Goal: Book appointment/travel/reservation

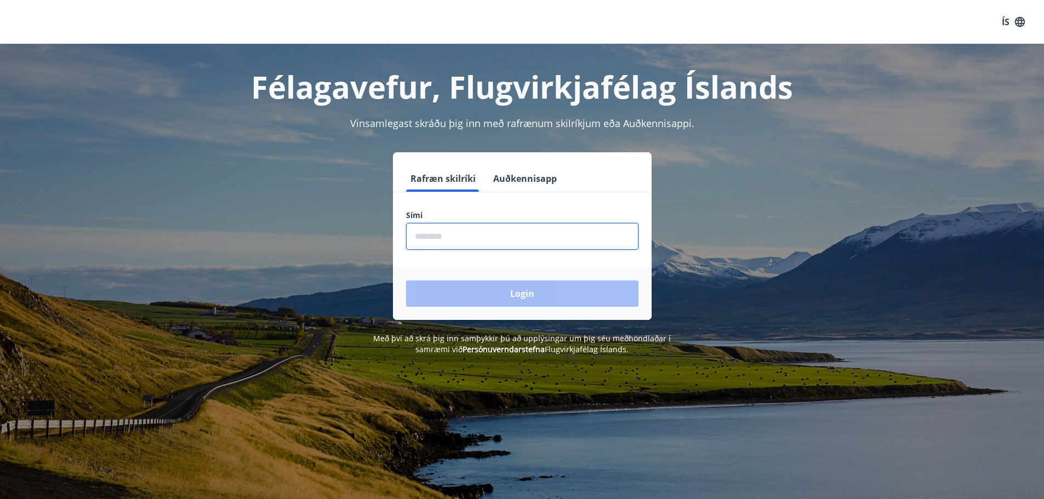
click at [442, 239] on input "phone" at bounding box center [522, 236] width 232 height 27
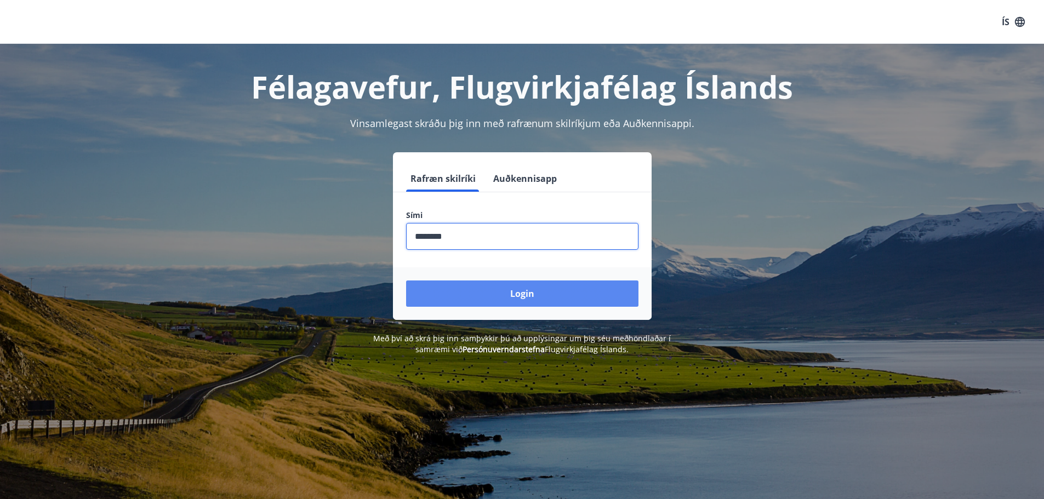
type input "********"
click at [478, 292] on button "Login" at bounding box center [522, 294] width 232 height 26
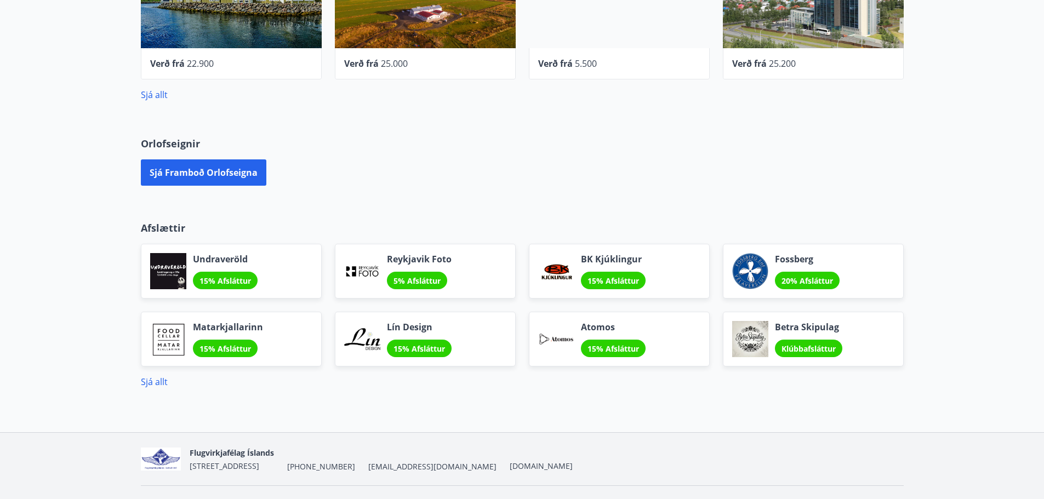
scroll to position [580, 0]
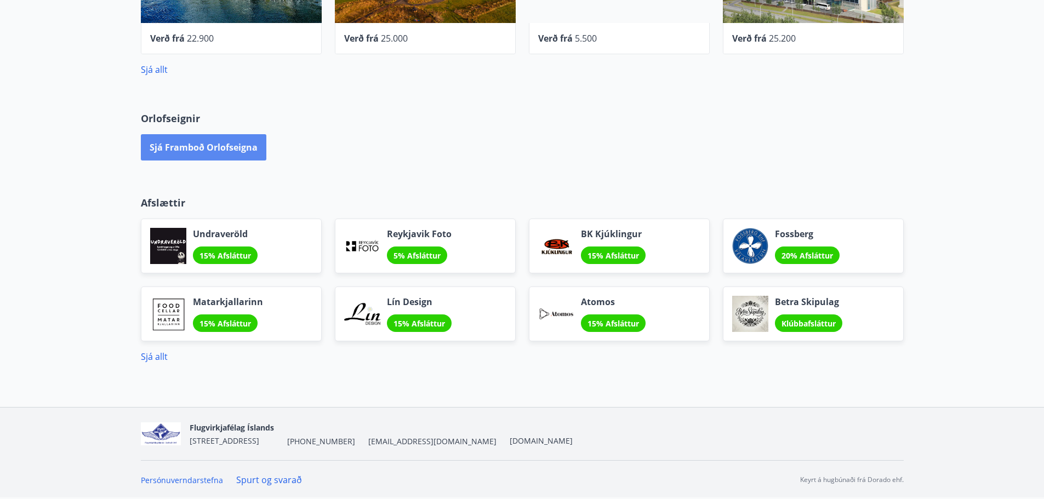
click at [178, 157] on button "Sjá framboð orlofseigna" at bounding box center [203, 147] width 125 height 26
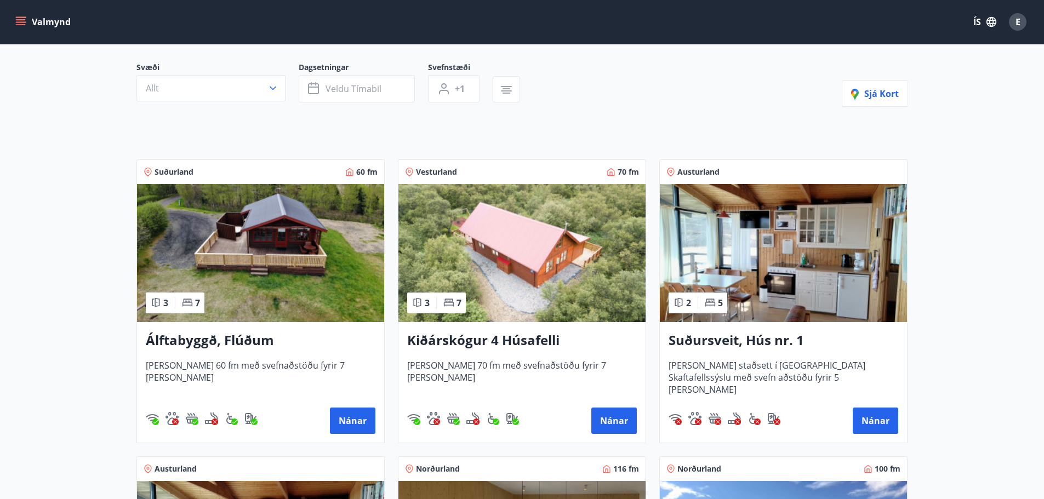
scroll to position [110, 0]
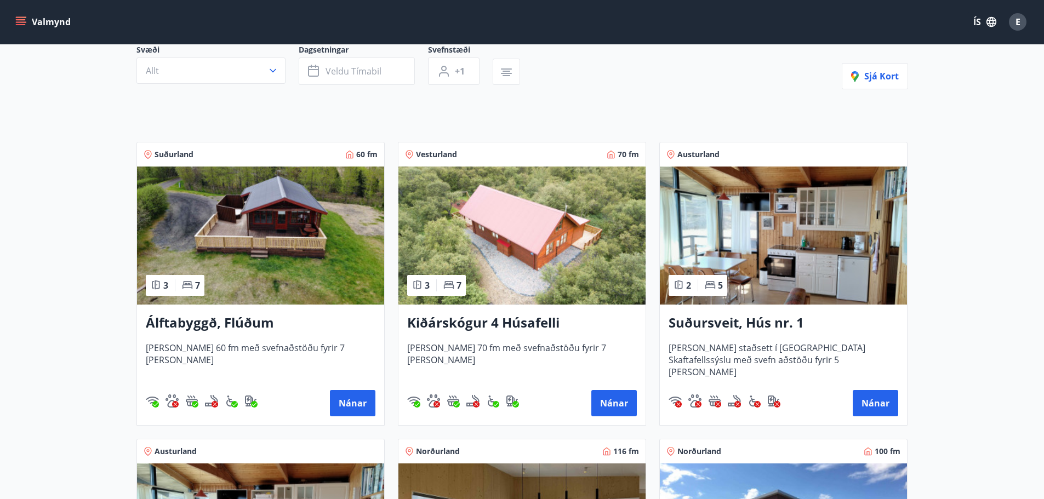
click at [499, 321] on h3 "Kiðárskógur 4 Húsafelli" at bounding box center [522, 323] width 230 height 20
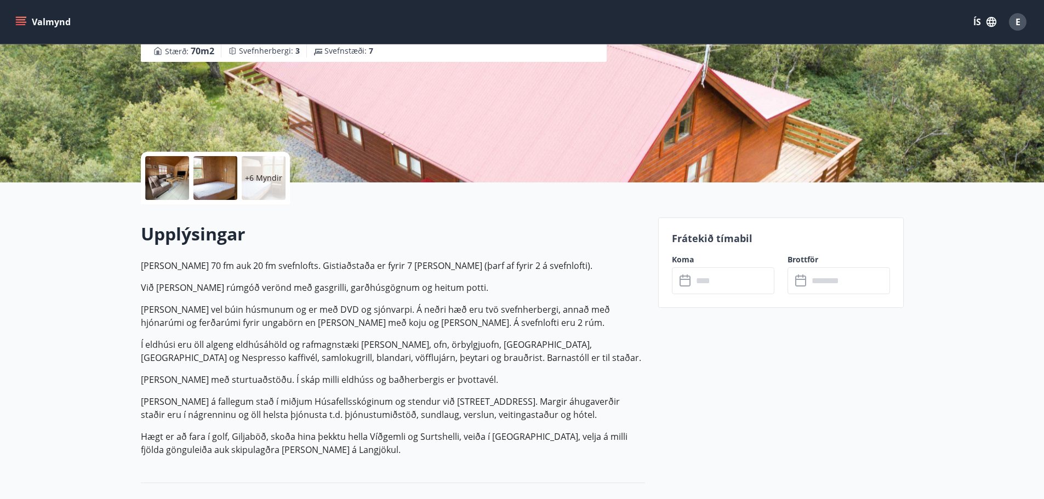
scroll to position [219, 0]
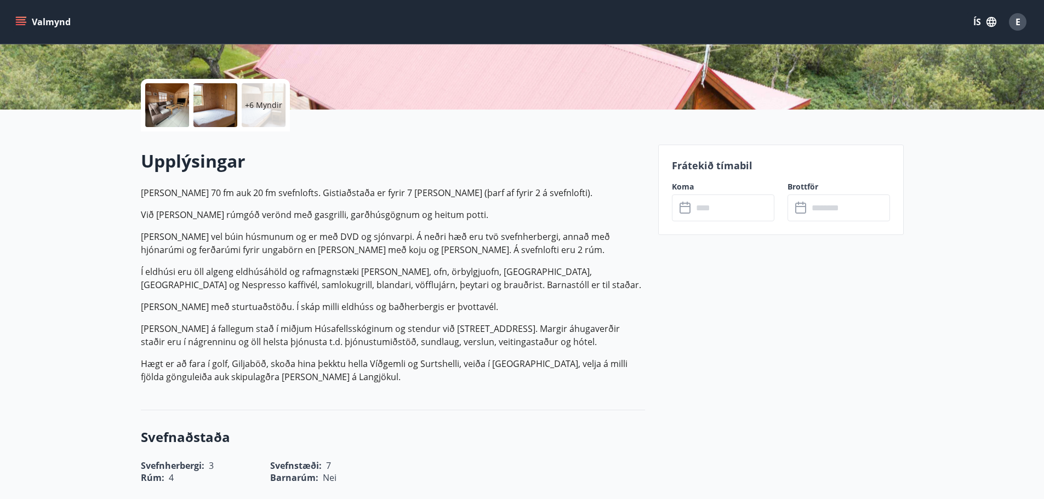
click at [704, 218] on input "text" at bounding box center [734, 208] width 82 height 27
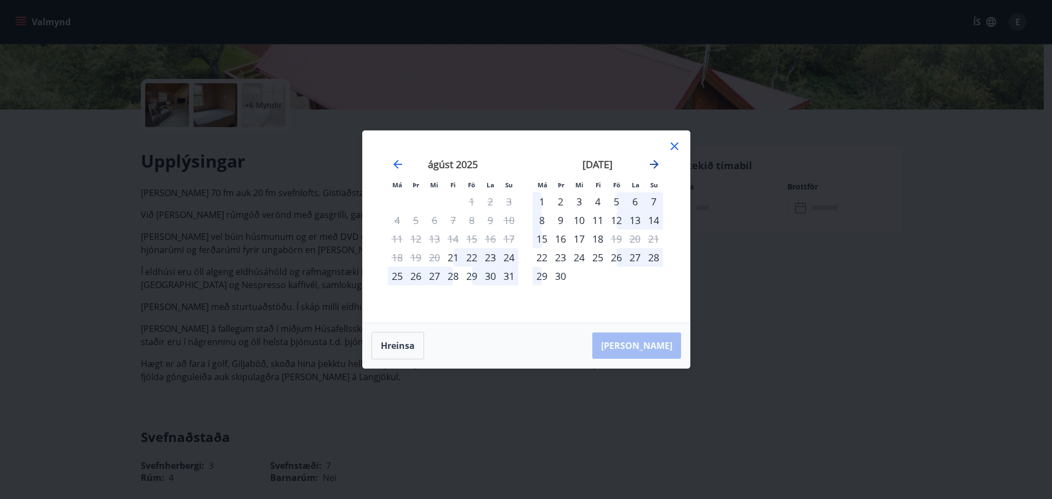
click at [655, 167] on icon "Move forward to switch to the next month." at bounding box center [654, 164] width 9 height 9
click at [656, 165] on icon "Move forward to switch to the next month." at bounding box center [654, 164] width 9 height 9
drag, startPoint x: 672, startPoint y: 149, endPoint x: 617, endPoint y: 181, distance: 64.4
click at [672, 149] on icon at bounding box center [675, 146] width 8 height 8
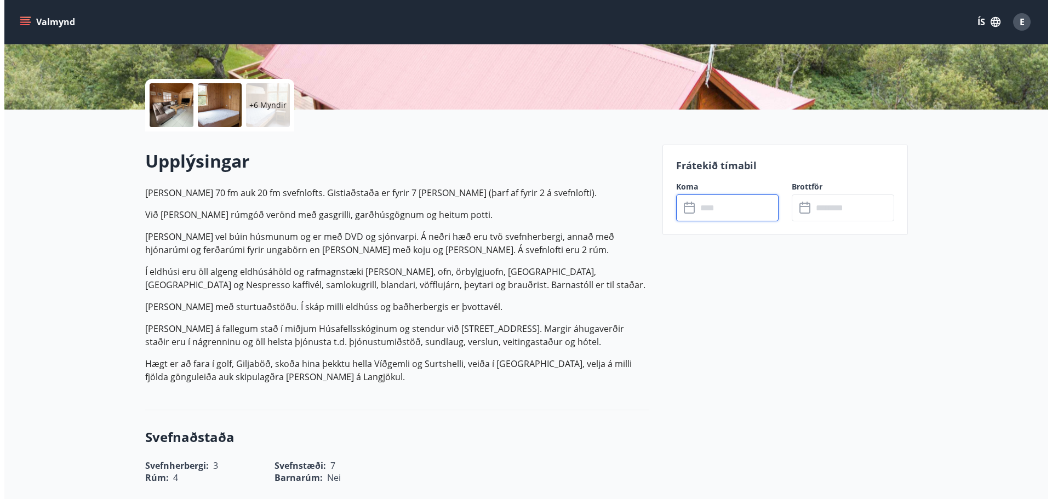
scroll to position [0, 0]
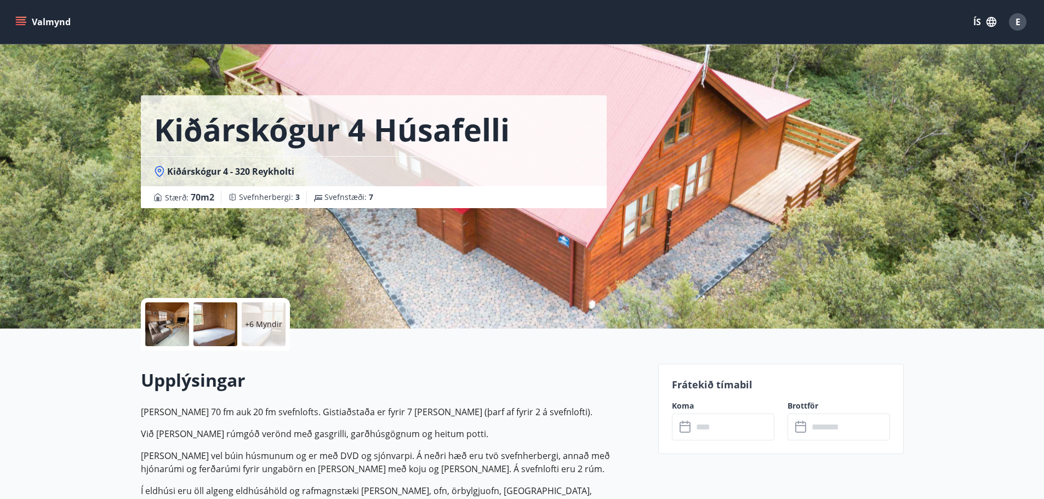
click at [187, 324] on div at bounding box center [167, 325] width 44 height 44
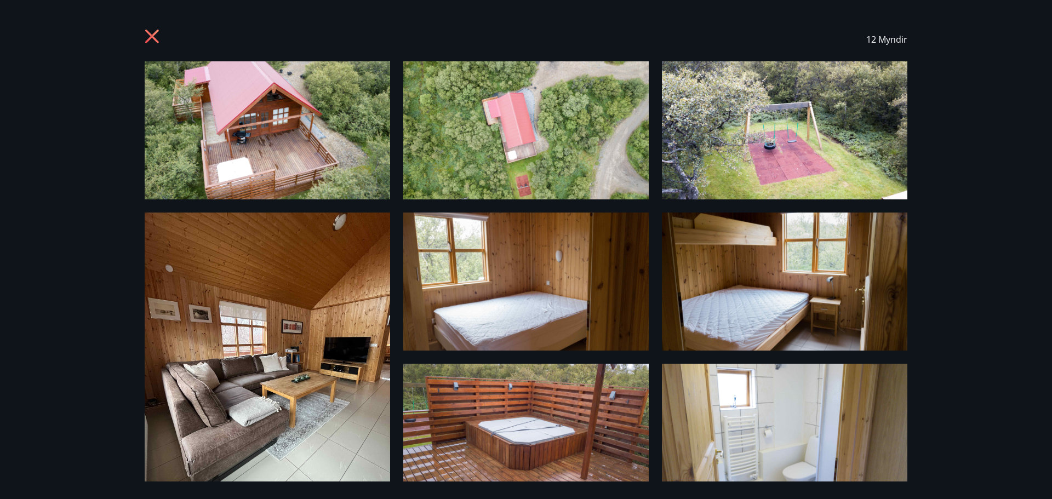
click at [160, 39] on icon at bounding box center [154, 38] width 18 height 18
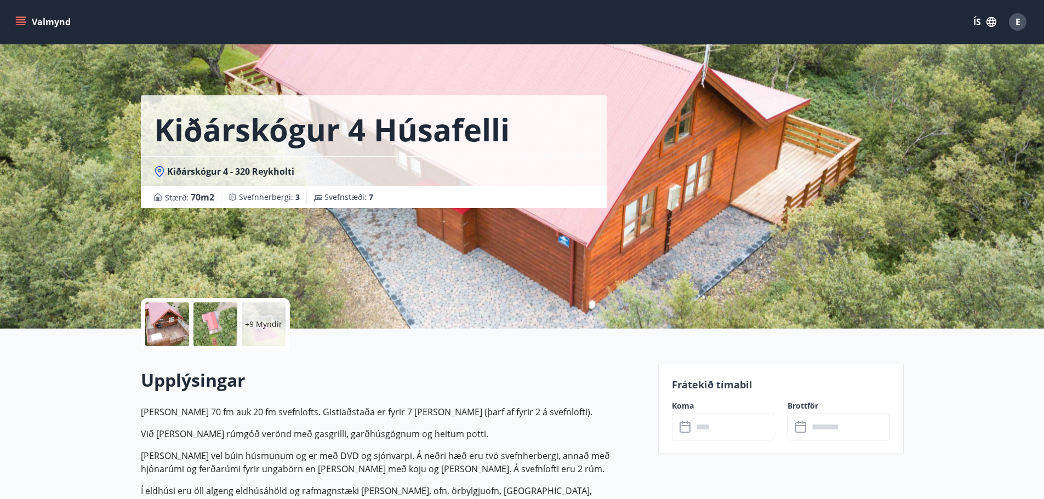
click at [256, 326] on p "+9 Myndir" at bounding box center [263, 324] width 37 height 11
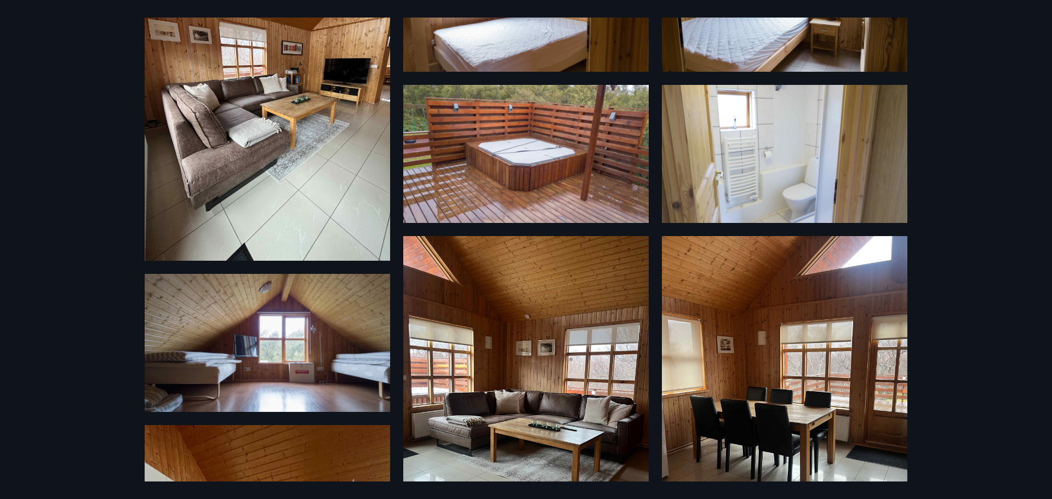
scroll to position [224, 0]
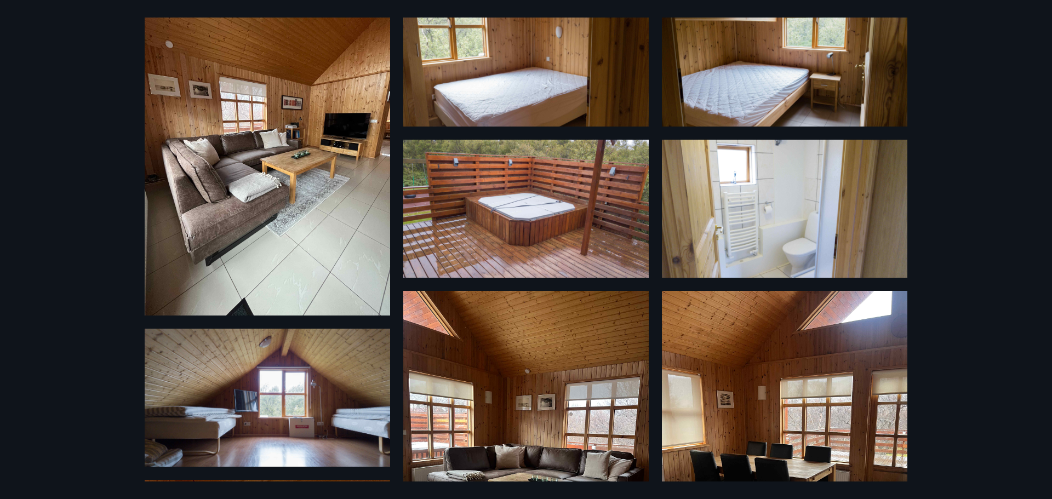
click at [796, 201] on img at bounding box center [785, 209] width 246 height 138
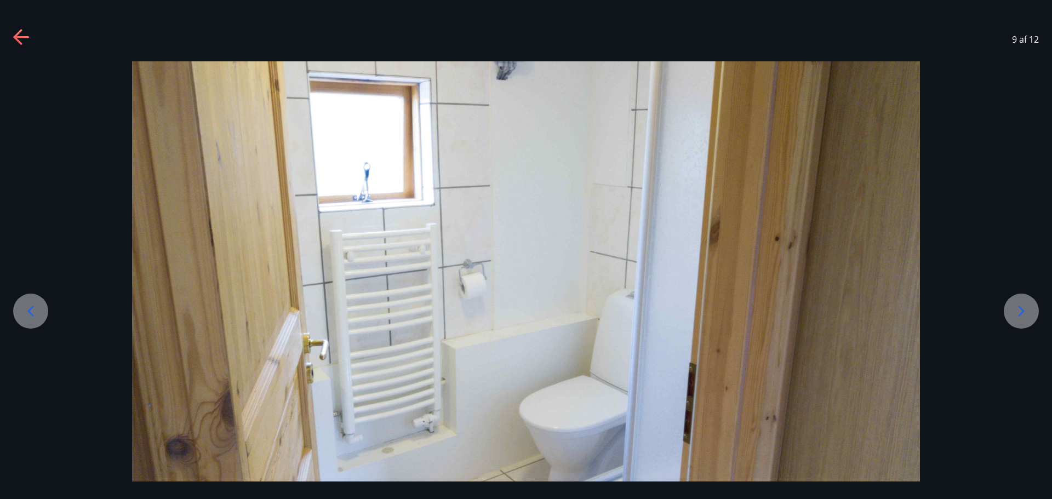
click at [20, 42] on icon at bounding box center [17, 36] width 9 height 15
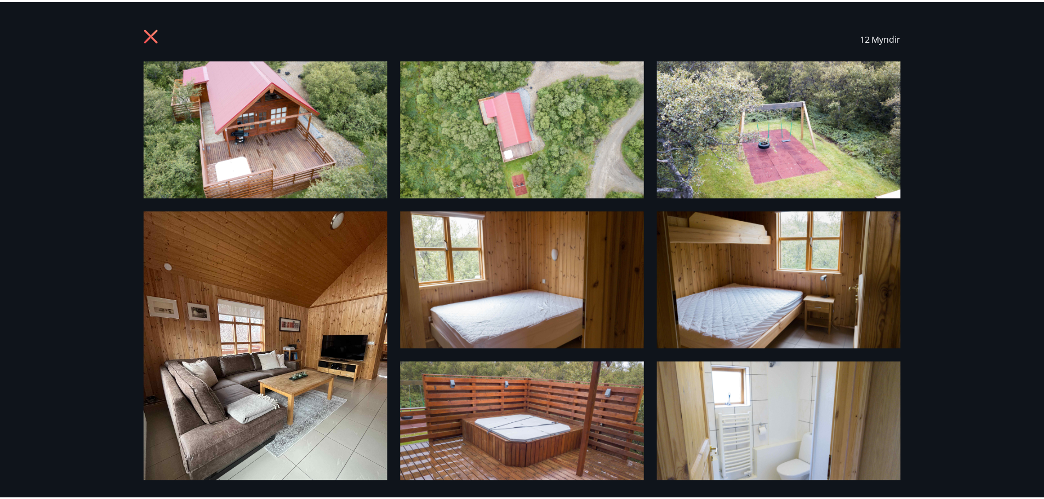
scroll to position [0, 0]
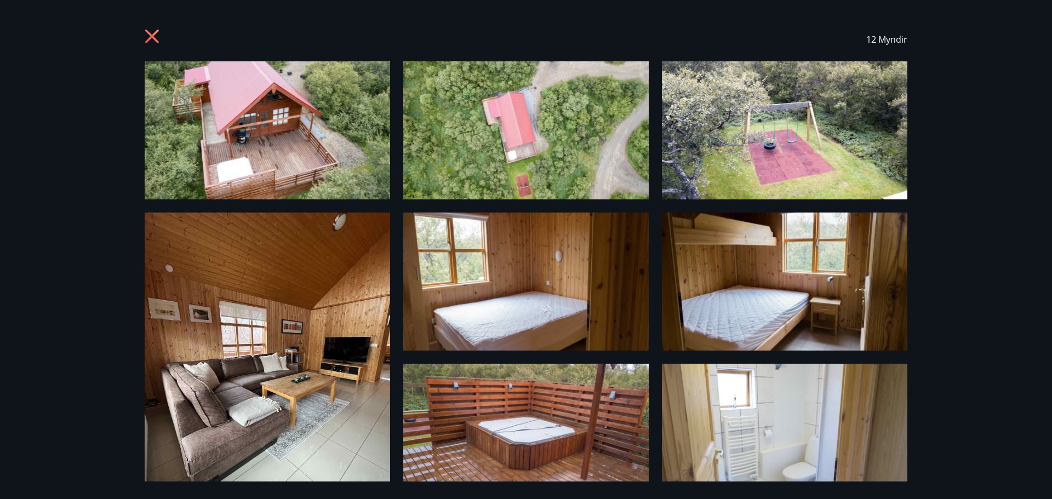
click at [155, 35] on icon at bounding box center [152, 37] width 14 height 14
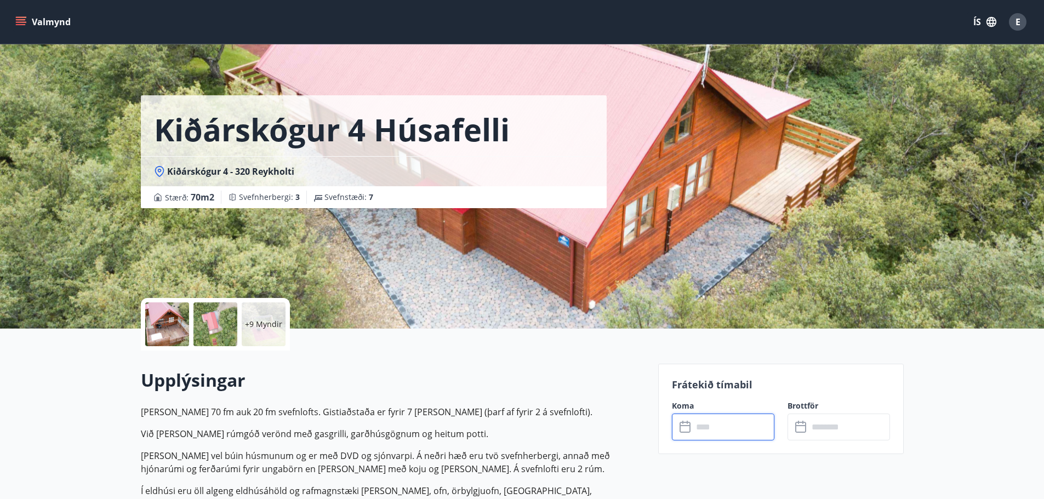
click at [698, 425] on input "text" at bounding box center [734, 427] width 82 height 27
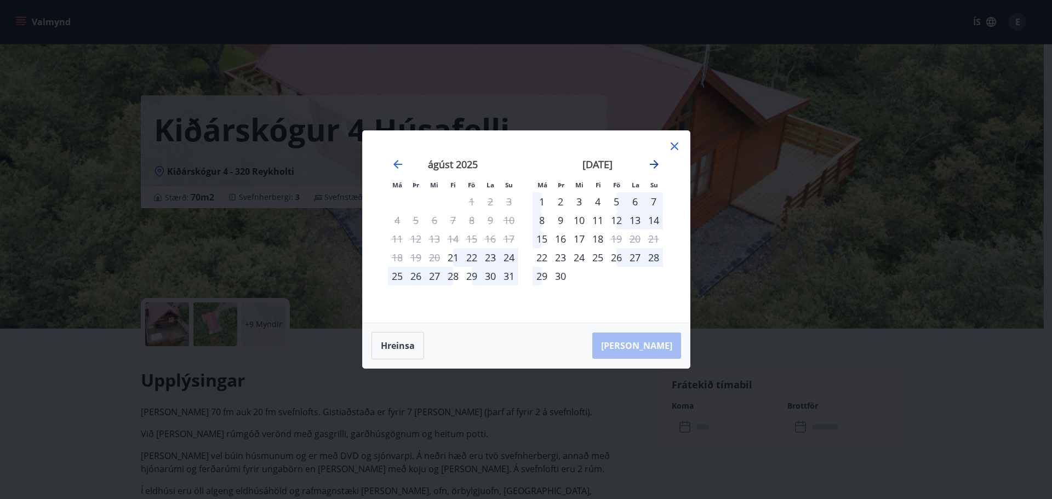
click at [657, 161] on icon "Move forward to switch to the next month." at bounding box center [654, 164] width 13 height 13
click at [654, 162] on icon "Move forward to switch to the next month." at bounding box center [654, 164] width 9 height 9
click at [617, 219] on div "12" at bounding box center [616, 220] width 19 height 19
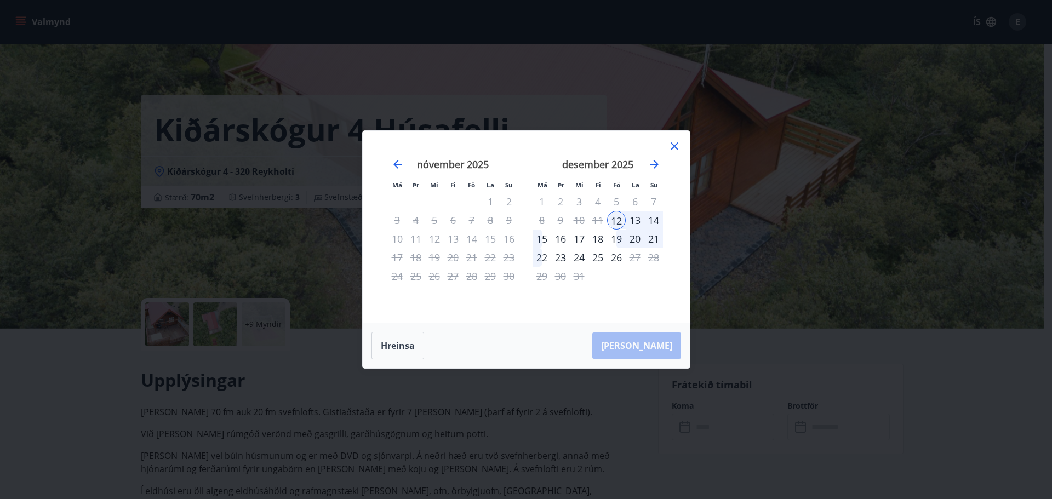
click at [657, 219] on div "14" at bounding box center [653, 220] width 19 height 19
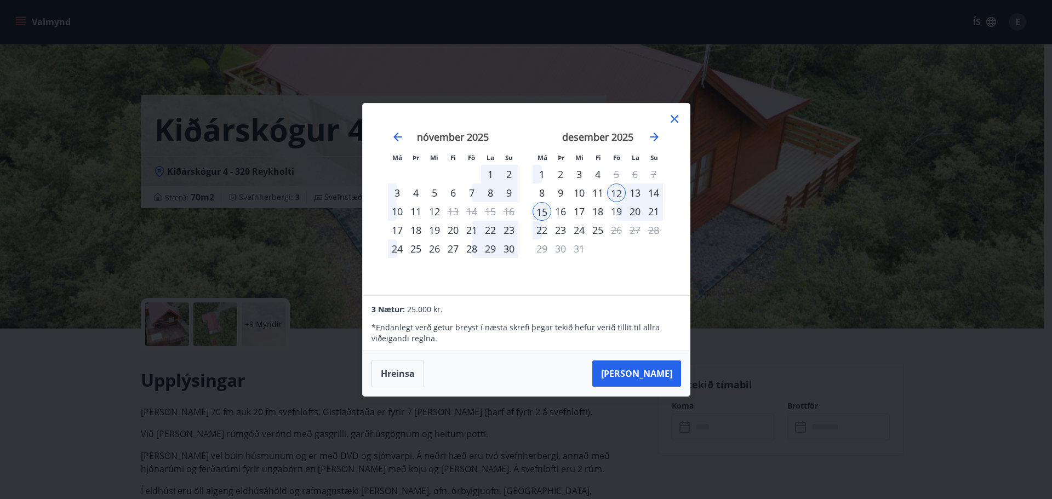
click at [621, 190] on div "12" at bounding box center [616, 193] width 19 height 19
click at [650, 189] on div "14" at bounding box center [653, 193] width 19 height 19
click at [651, 190] on div "14" at bounding box center [653, 193] width 19 height 19
click at [670, 123] on icon at bounding box center [674, 118] width 13 height 13
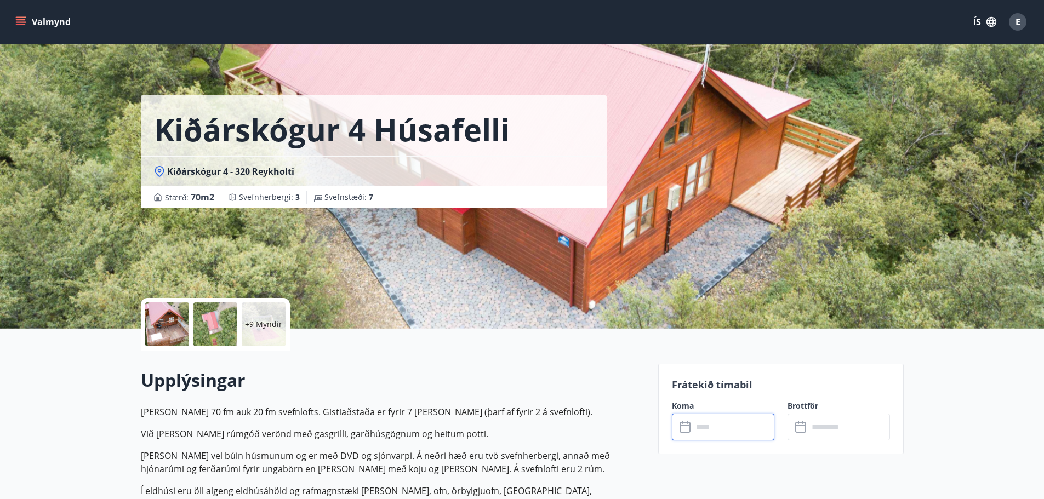
click at [735, 424] on input "text" at bounding box center [734, 427] width 82 height 27
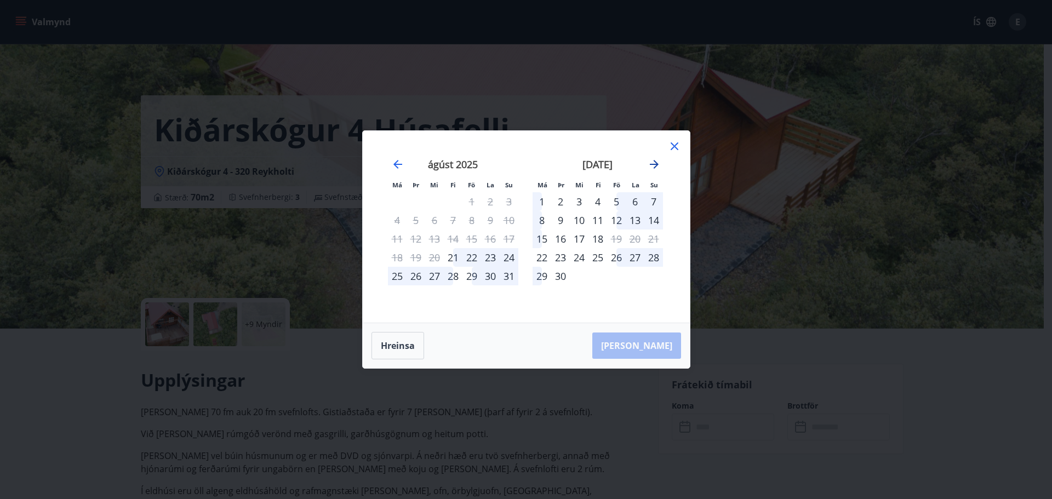
click at [653, 165] on icon "Move forward to switch to the next month." at bounding box center [654, 164] width 9 height 9
click at [657, 163] on icon "Move forward to switch to the next month." at bounding box center [654, 164] width 9 height 9
click at [614, 219] on div "12" at bounding box center [616, 220] width 19 height 19
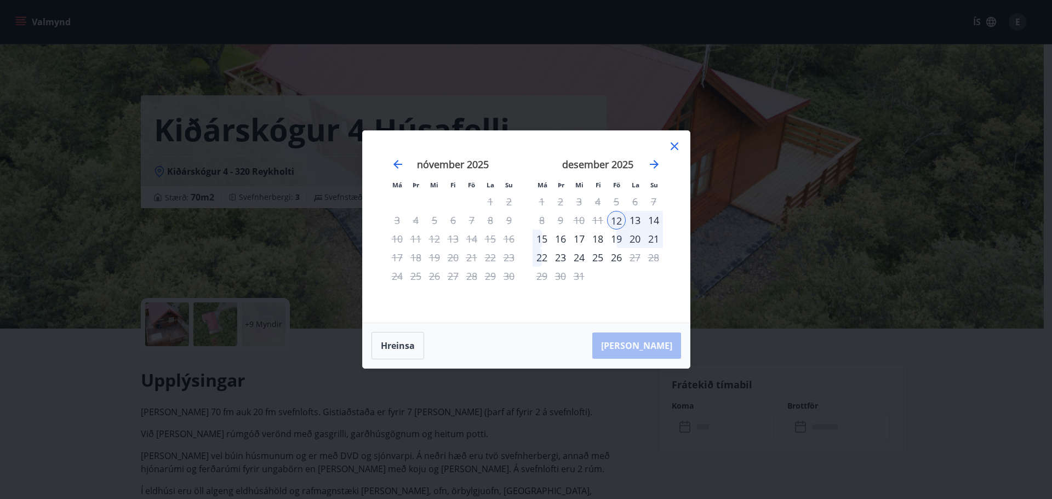
click at [655, 218] on div "14" at bounding box center [653, 220] width 19 height 19
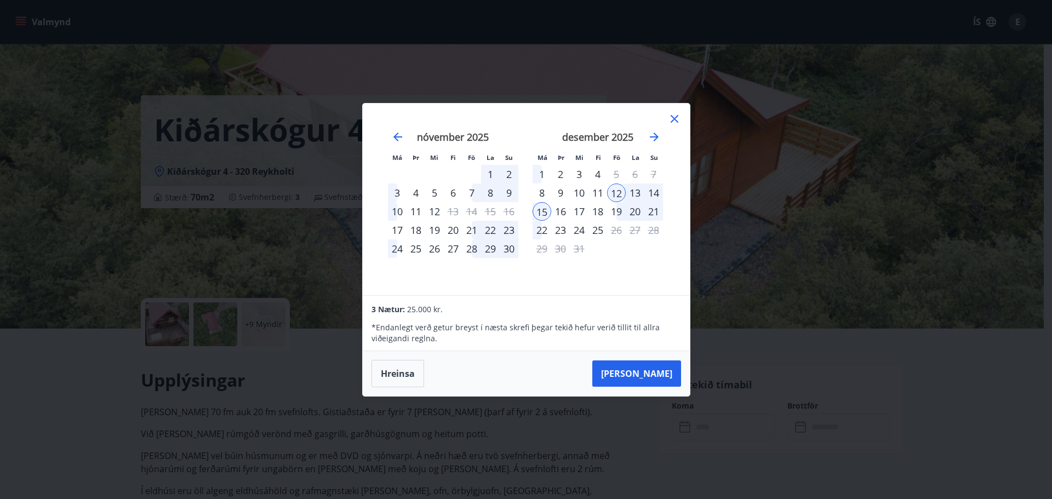
click at [648, 190] on div "14" at bounding box center [653, 193] width 19 height 19
click at [651, 190] on div "14" at bounding box center [653, 193] width 19 height 19
click at [650, 190] on div "14" at bounding box center [653, 193] width 19 height 19
click at [655, 192] on div "14" at bounding box center [653, 193] width 19 height 19
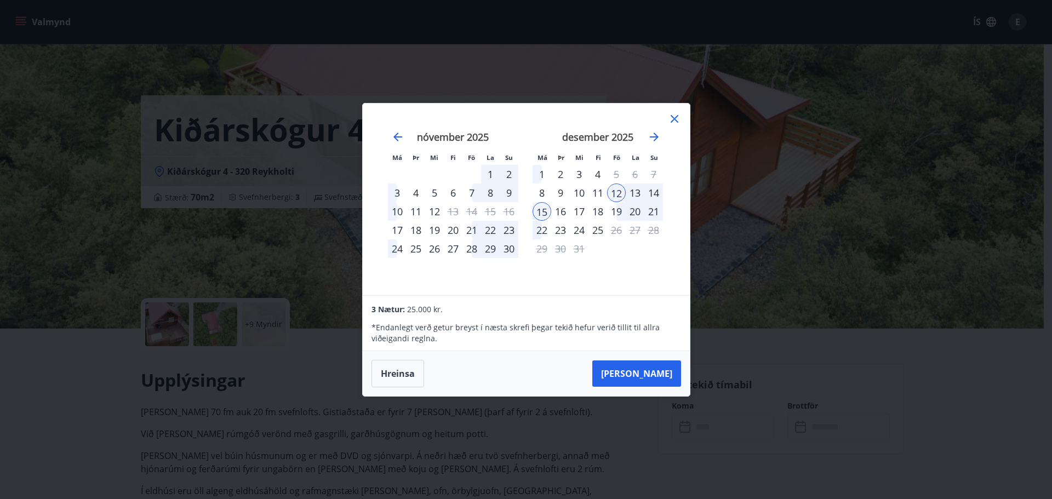
click at [655, 192] on div "14" at bounding box center [653, 193] width 19 height 19
click at [643, 366] on button "Taka Frá" at bounding box center [636, 374] width 89 height 26
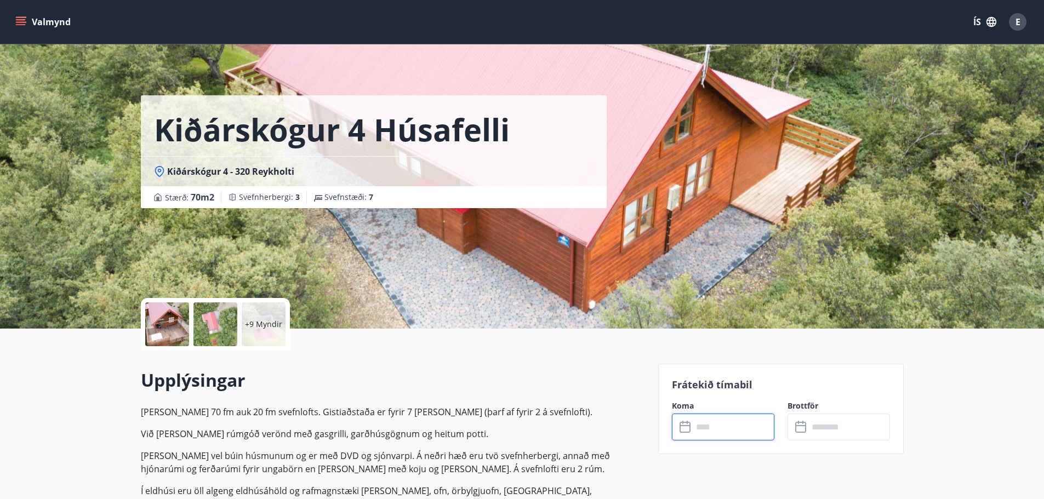
type input "******"
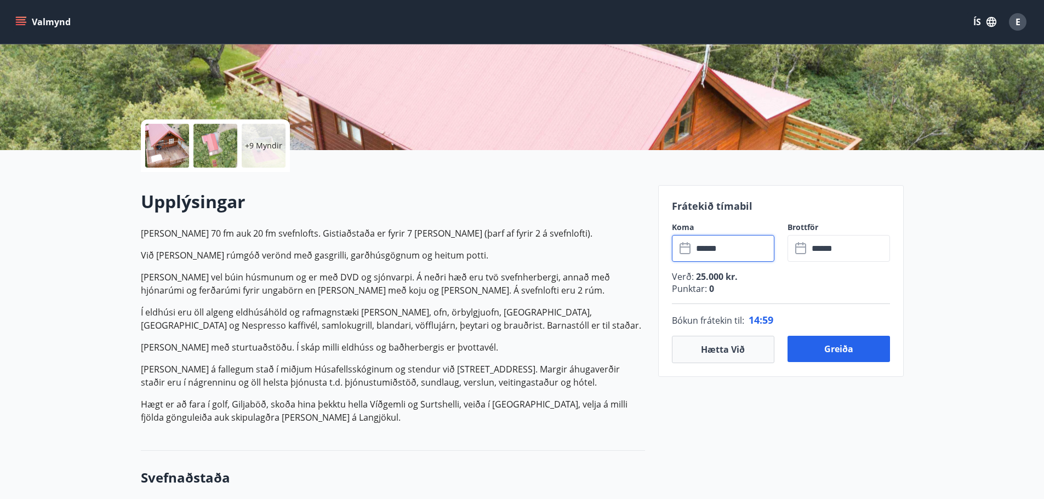
scroll to position [219, 0]
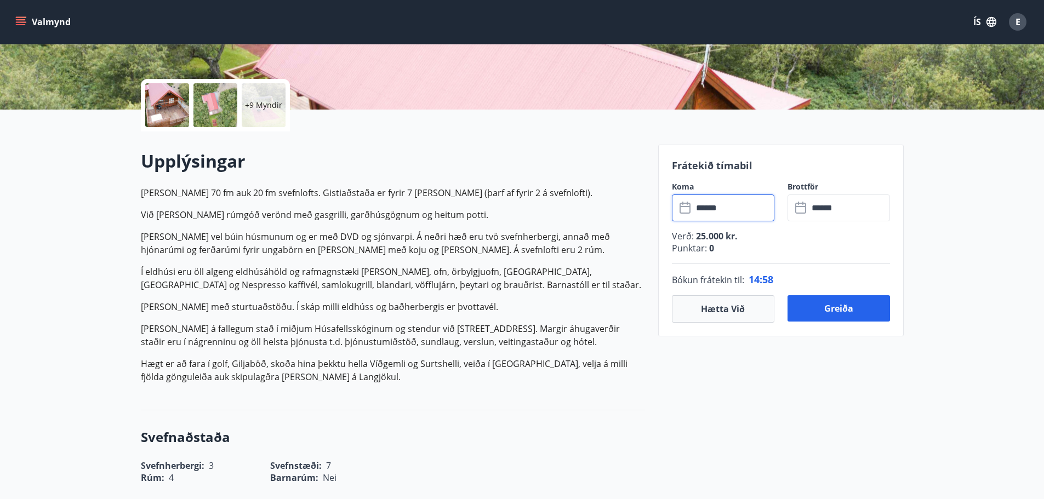
click at [823, 211] on input "******" at bounding box center [849, 208] width 82 height 27
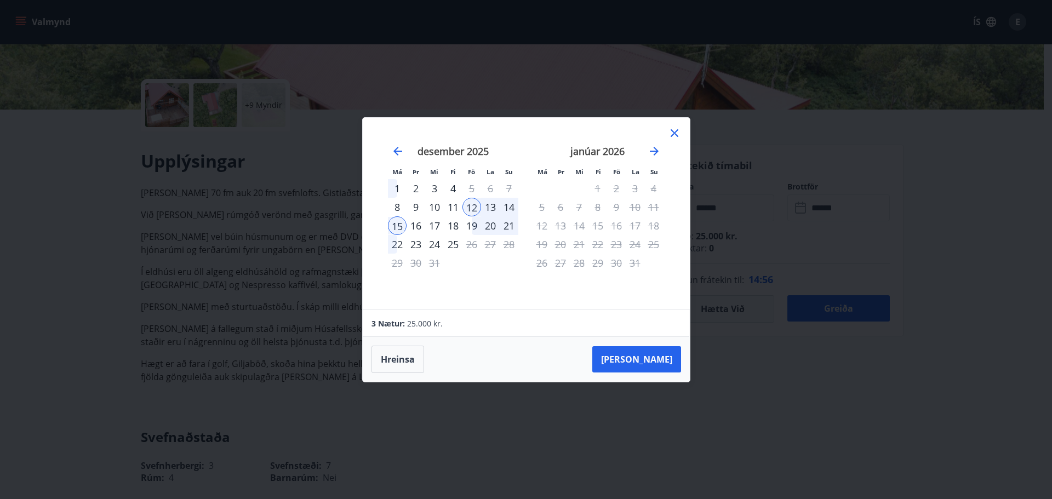
click at [515, 204] on div "14" at bounding box center [509, 207] width 19 height 19
click at [513, 203] on div "14" at bounding box center [509, 207] width 19 height 19
click at [513, 202] on div "14" at bounding box center [509, 207] width 19 height 19
click at [513, 203] on div "14" at bounding box center [509, 207] width 19 height 19
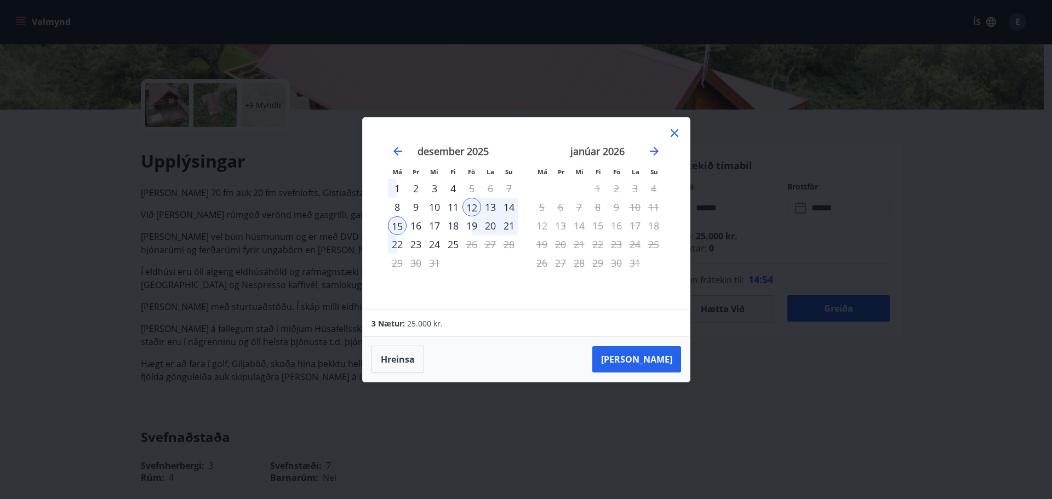
click at [513, 203] on div "14" at bounding box center [509, 207] width 19 height 19
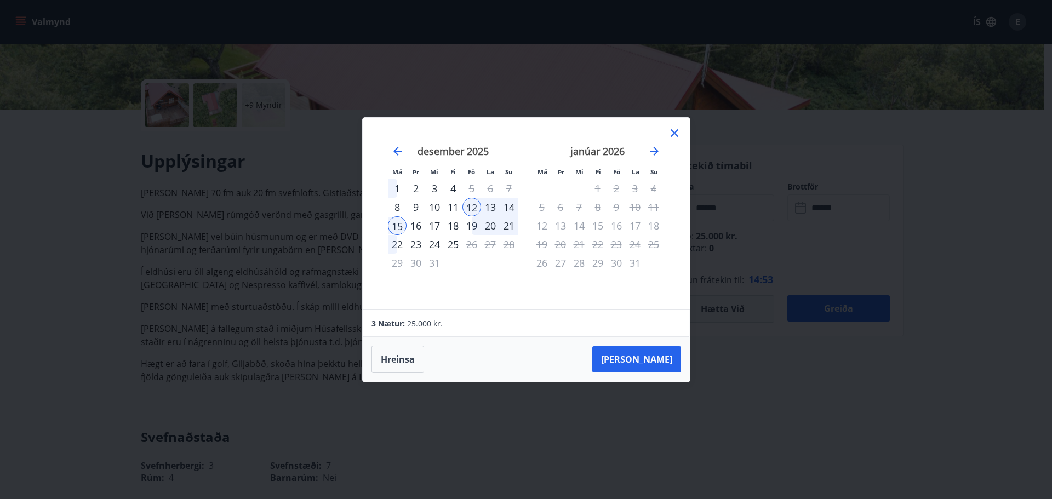
click at [513, 203] on div "14" at bounding box center [509, 207] width 19 height 19
click at [512, 204] on div "14" at bounding box center [509, 207] width 19 height 19
click at [513, 204] on div "14" at bounding box center [509, 207] width 19 height 19
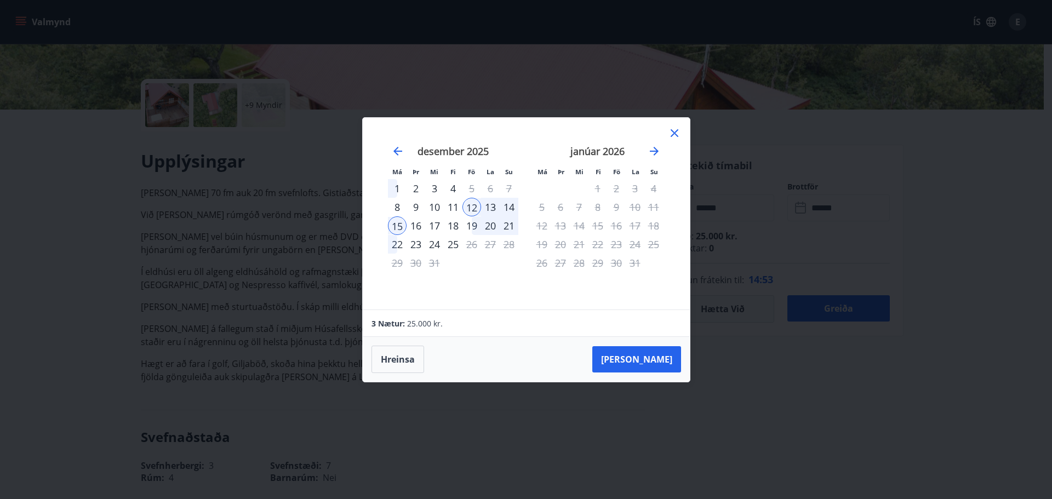
click at [514, 204] on div "14" at bounding box center [509, 207] width 19 height 19
drag, startPoint x: 516, startPoint y: 202, endPoint x: 524, endPoint y: 202, distance: 8.2
click at [516, 202] on div "14" at bounding box center [509, 207] width 19 height 19
click at [684, 128] on div "Má Þr Mi Fi Fö La Su Má Þr Mi Fi Fö La Su nóvember 2025 1 2 3 4 5 6 7 8 9 10 11…" at bounding box center [526, 214] width 327 height 192
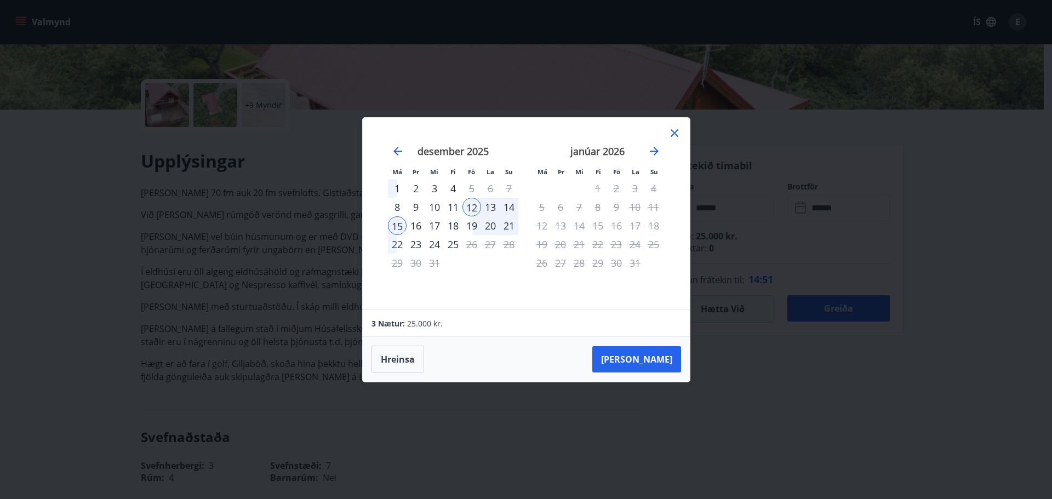
click at [676, 129] on icon at bounding box center [674, 133] width 13 height 13
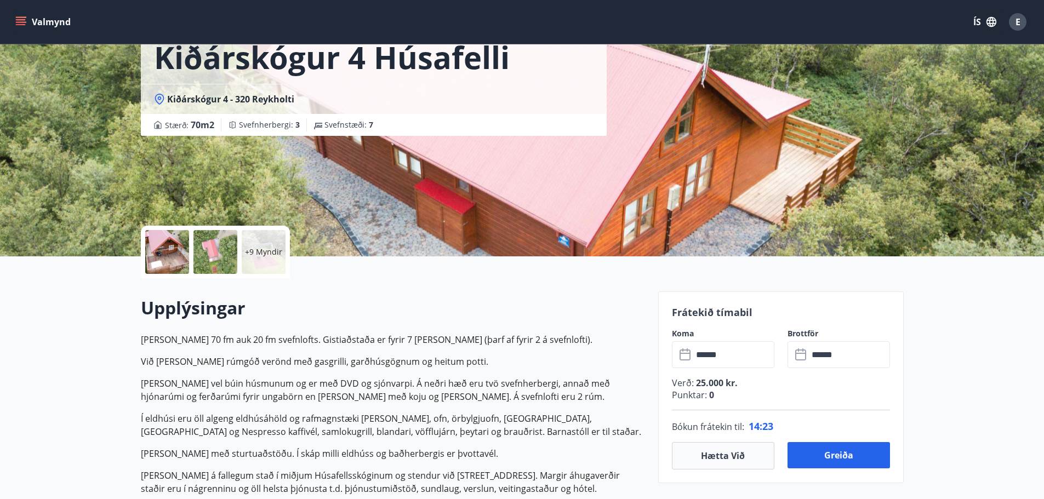
scroll to position [0, 0]
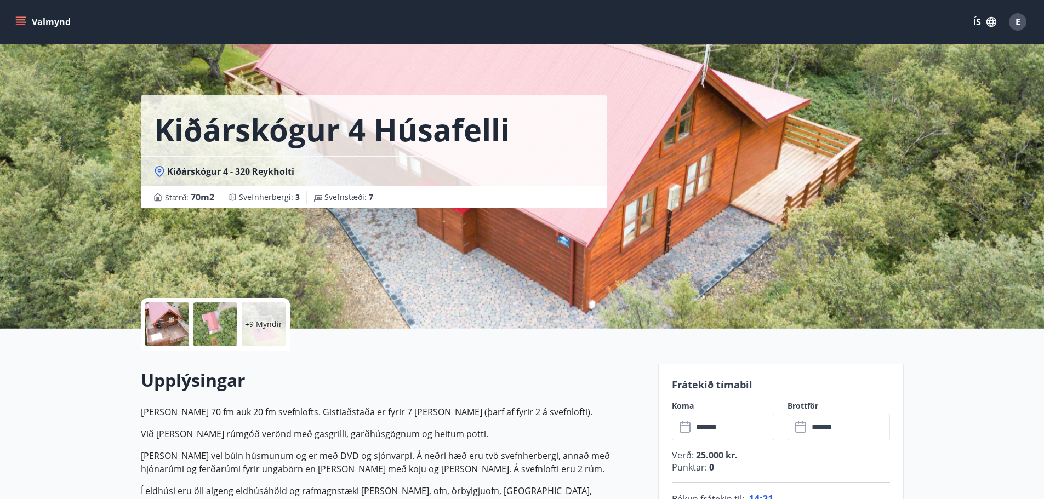
click at [25, 20] on icon "menu" at bounding box center [21, 19] width 10 height 1
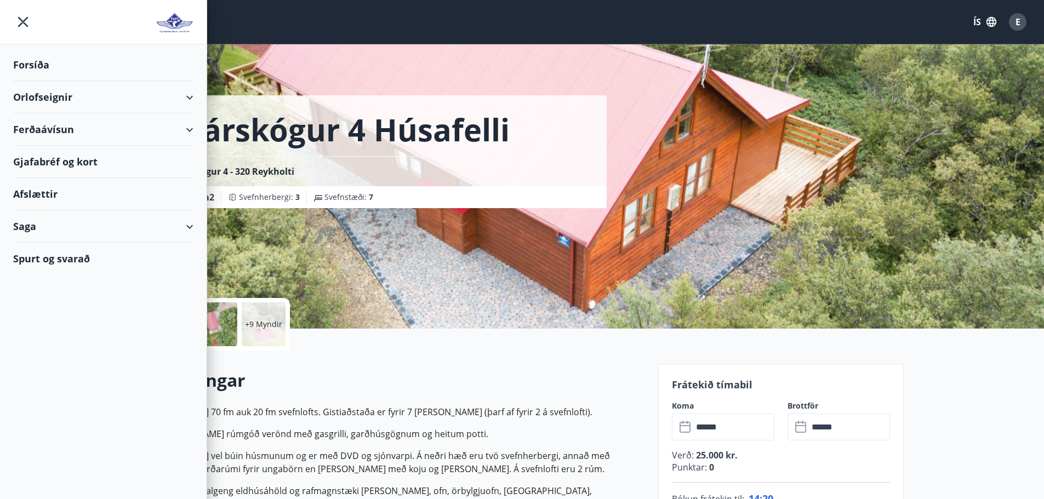
click at [49, 94] on div "Orlofseignir" at bounding box center [103, 97] width 180 height 32
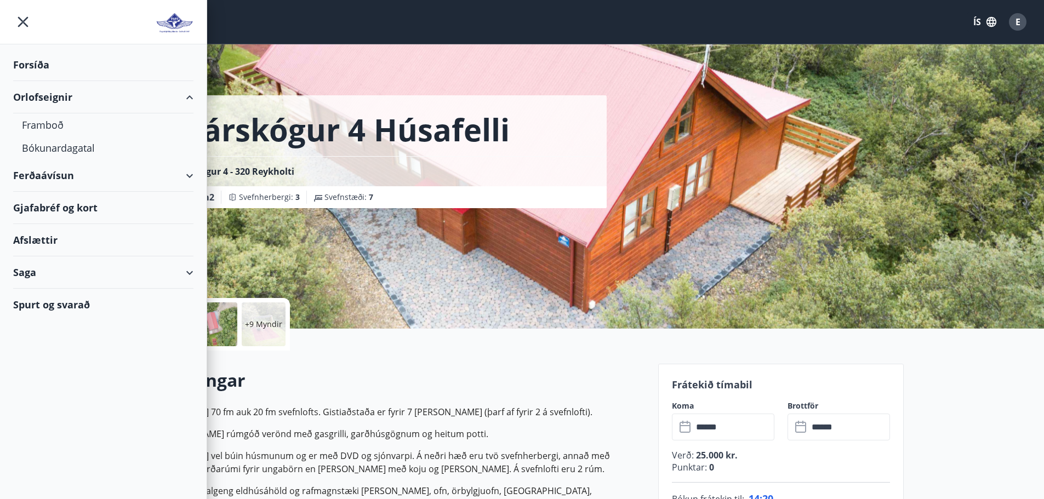
click at [54, 91] on div "Orlofseignir" at bounding box center [103, 97] width 180 height 32
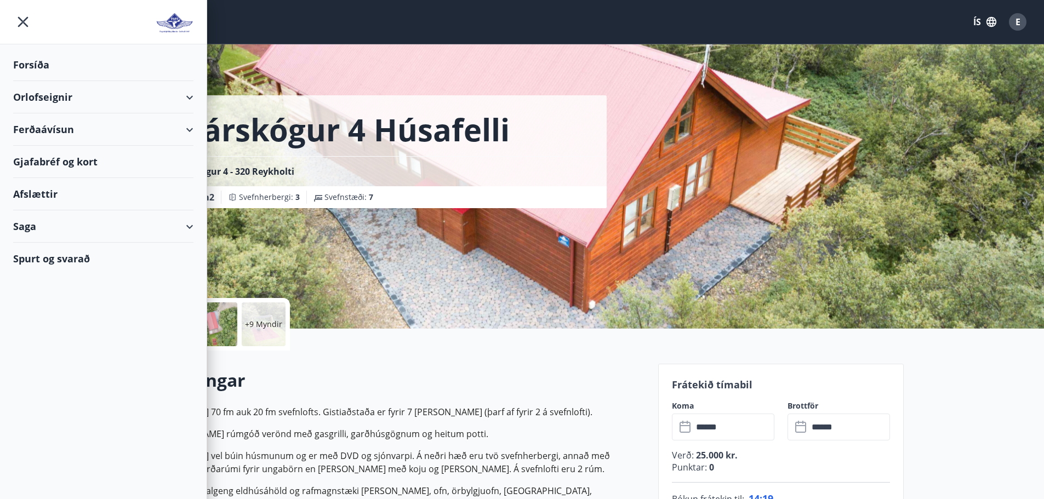
click at [56, 91] on div "Orlofseignir" at bounding box center [103, 97] width 180 height 32
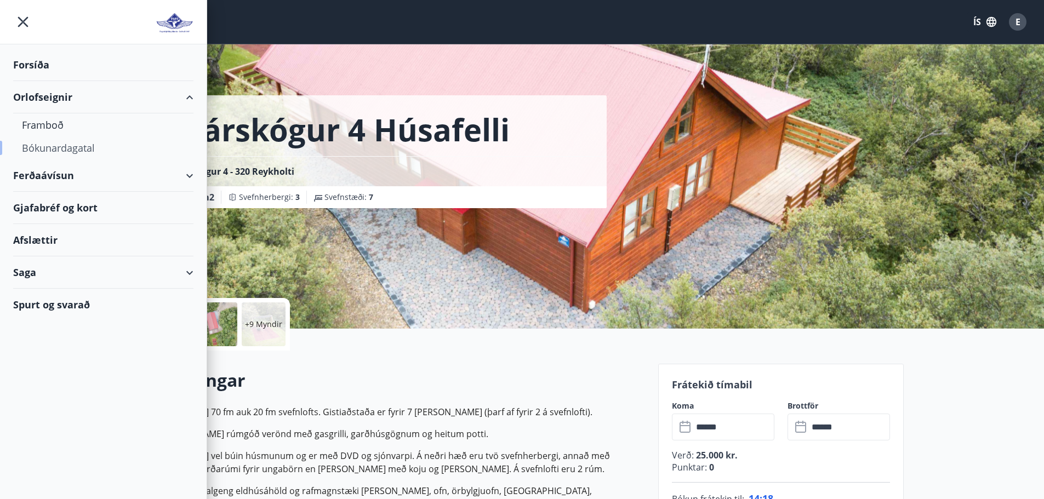
click at [58, 144] on div "Bókunardagatal" at bounding box center [103, 147] width 163 height 23
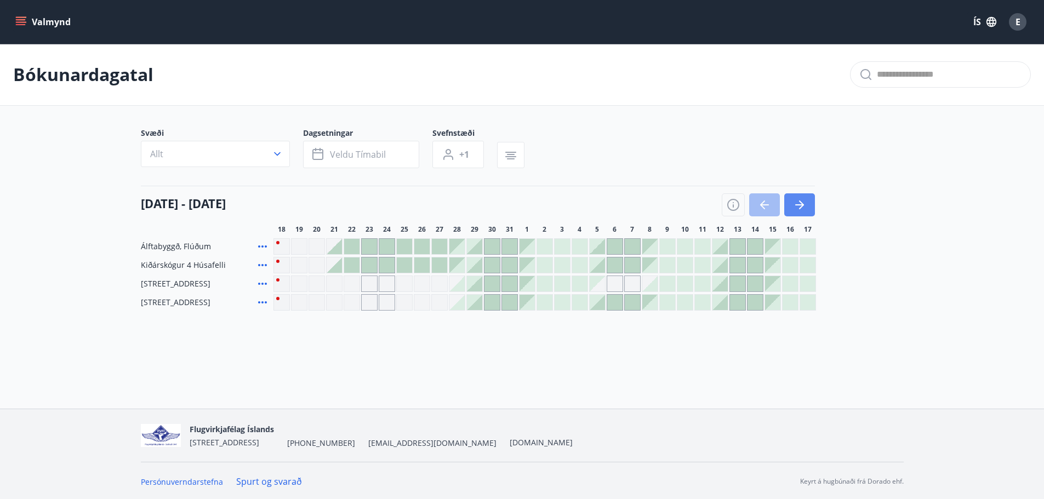
click at [813, 207] on button "button" at bounding box center [799, 204] width 31 height 23
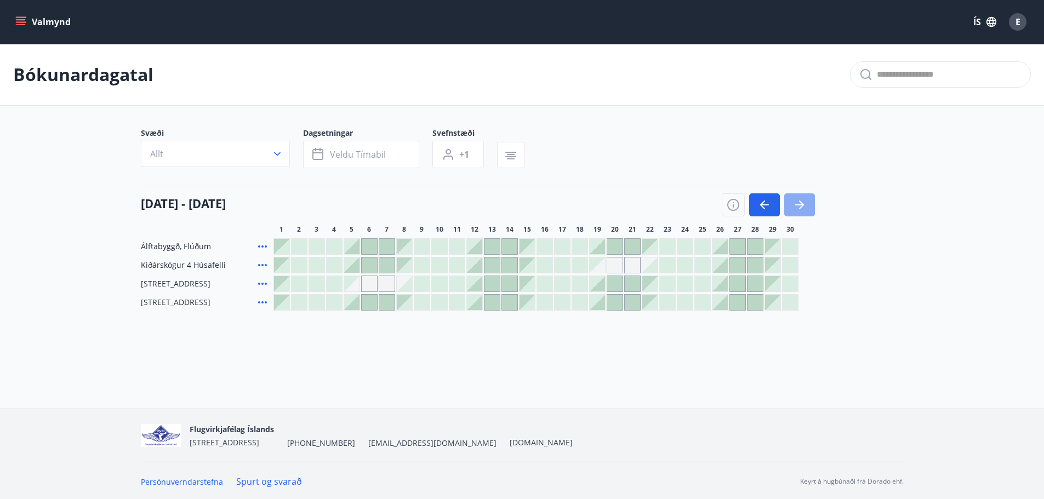
click at [813, 207] on button "button" at bounding box center [799, 204] width 31 height 23
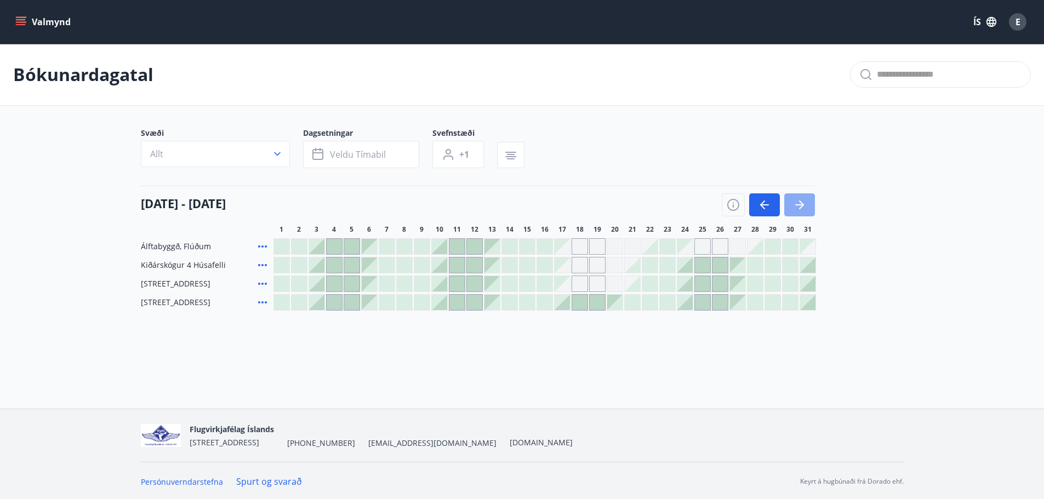
click at [813, 207] on button "button" at bounding box center [799, 204] width 31 height 23
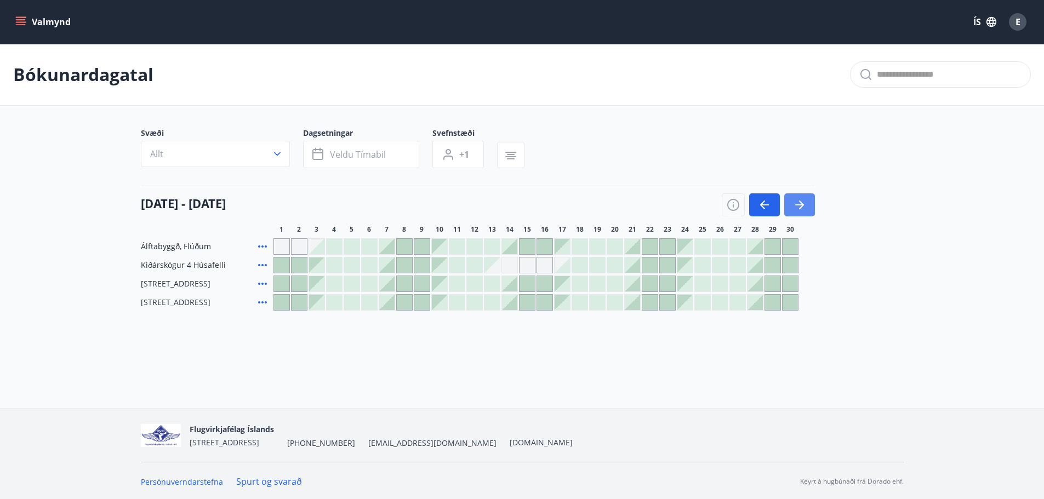
click at [813, 207] on button "button" at bounding box center [799, 204] width 31 height 23
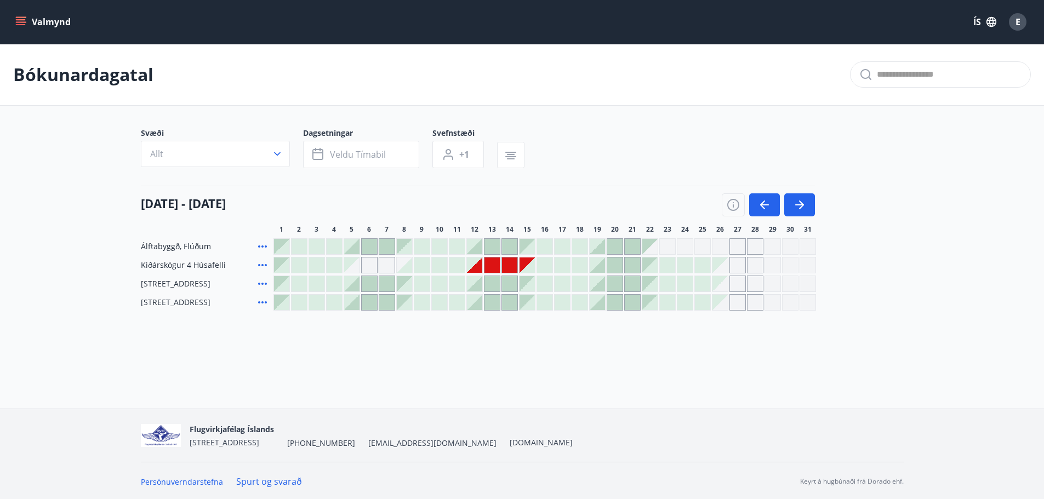
click at [39, 14] on button "Valmynd" at bounding box center [44, 22] width 62 height 20
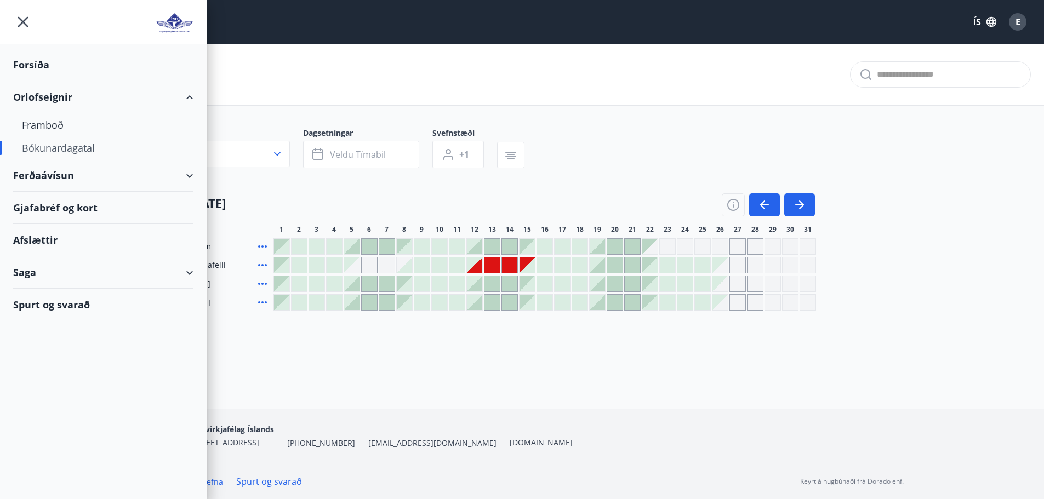
click at [30, 74] on div "Forsíða" at bounding box center [103, 65] width 180 height 32
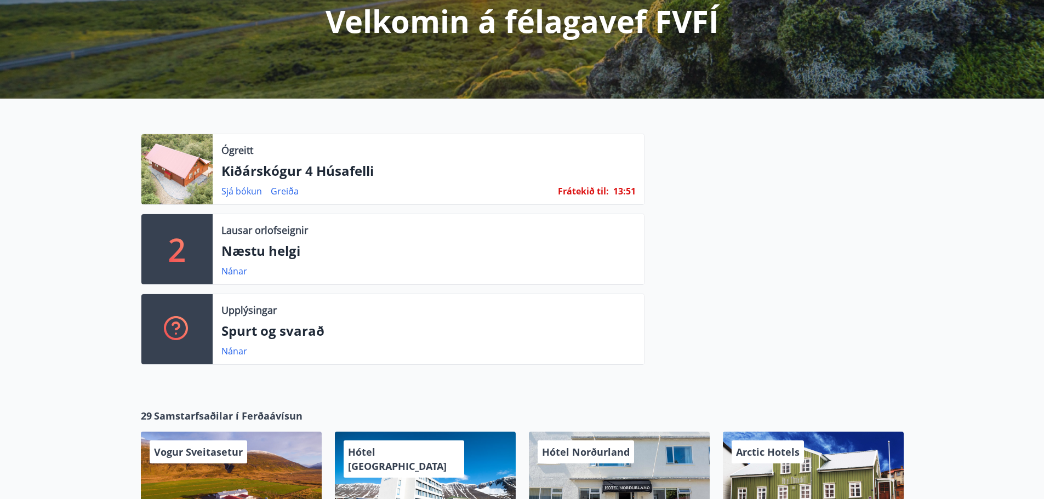
scroll to position [112, 0]
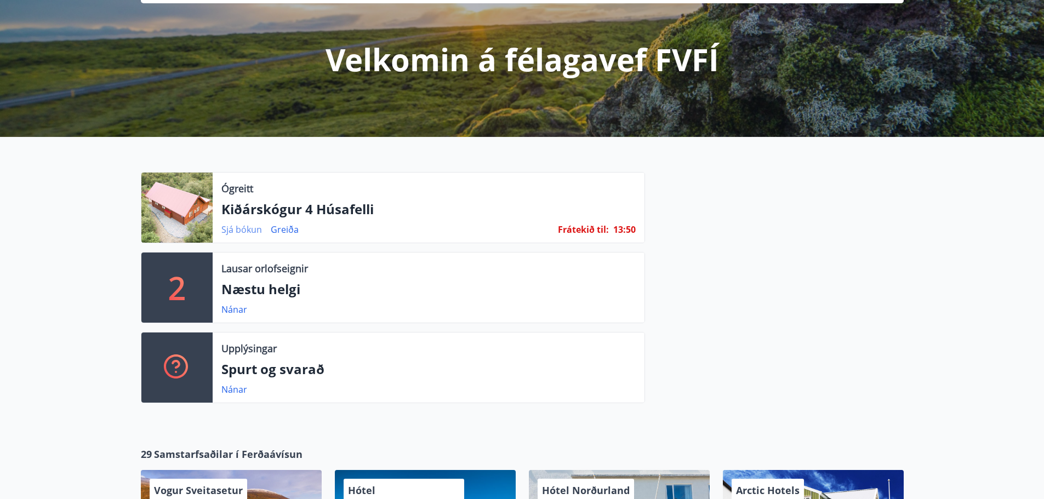
click at [236, 232] on link "Sjá bókun" at bounding box center [241, 230] width 41 height 12
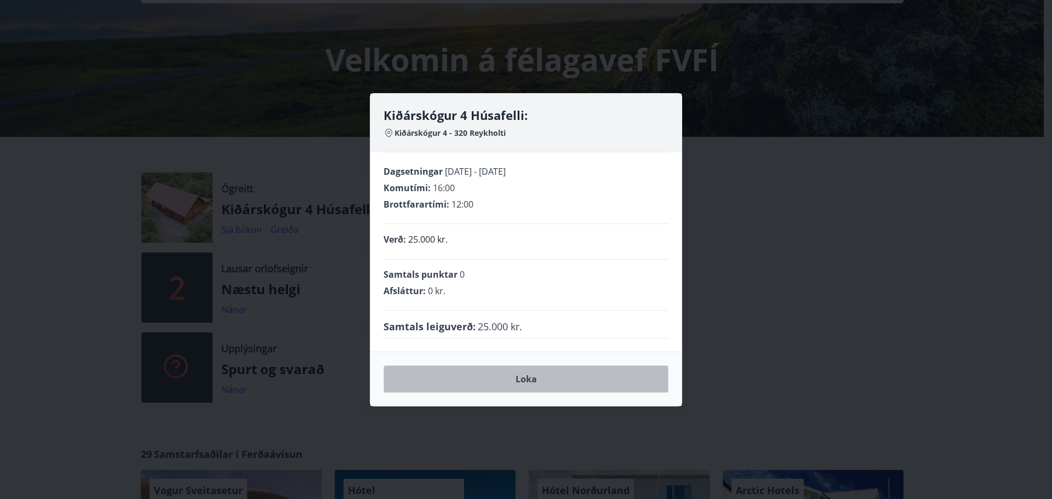
click at [534, 383] on button "Loka" at bounding box center [526, 379] width 285 height 27
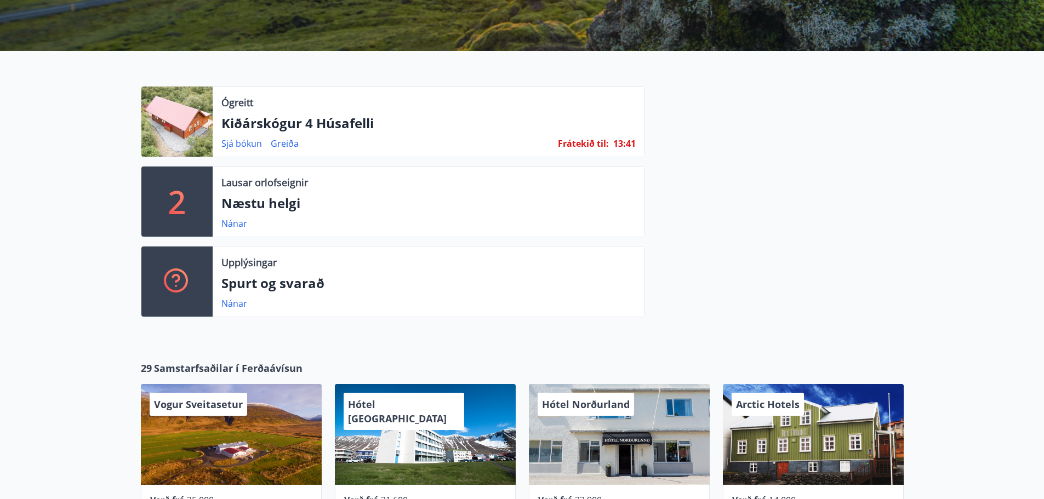
scroll to position [0, 0]
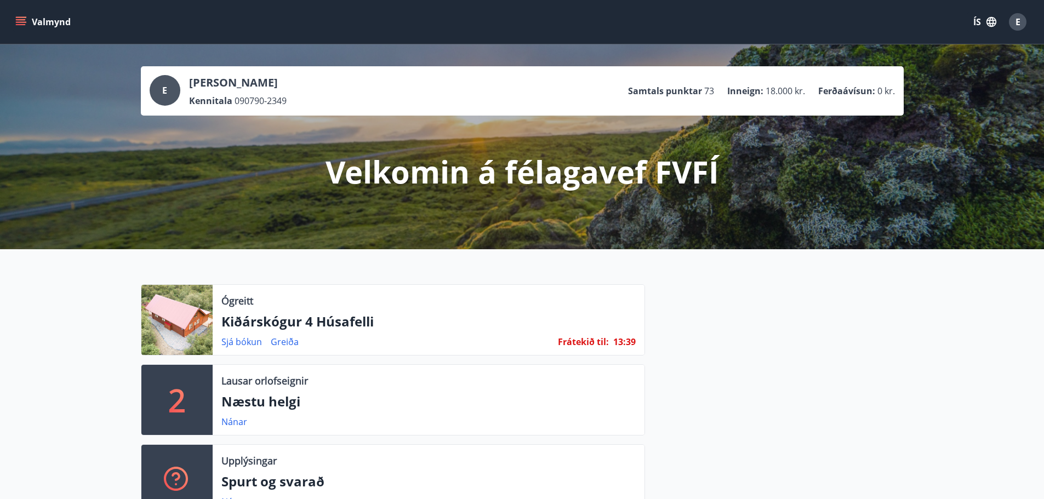
click at [24, 18] on button "Valmynd" at bounding box center [44, 22] width 62 height 20
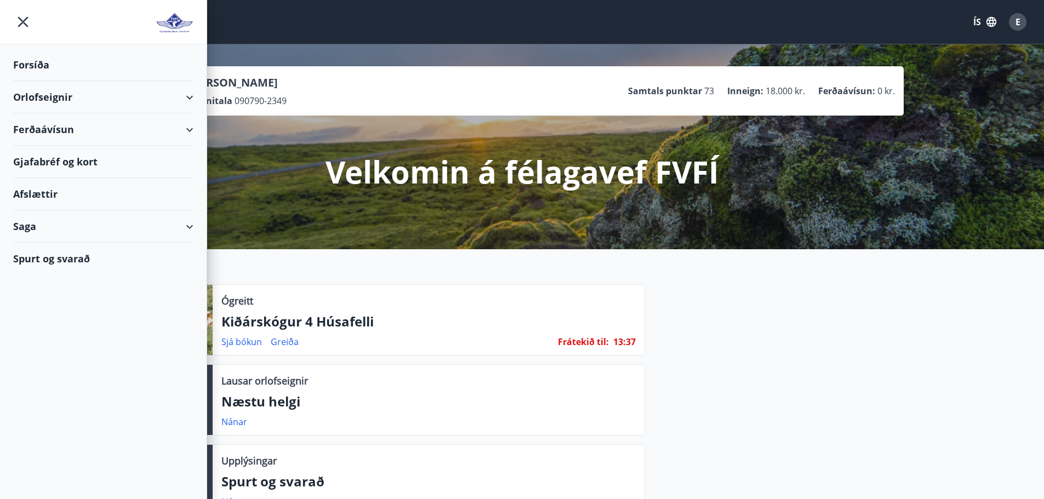
click at [30, 254] on div "Spurt og svarað" at bounding box center [103, 259] width 180 height 32
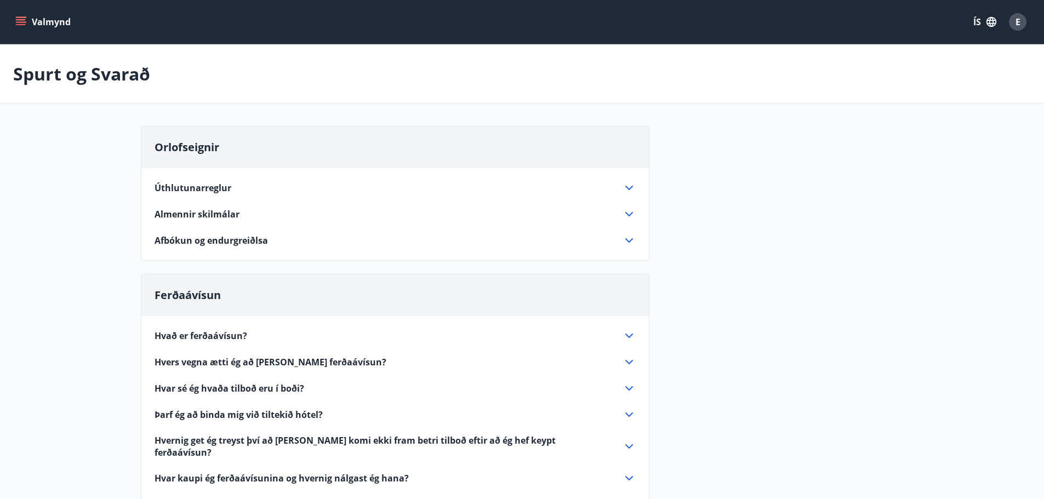
click at [630, 184] on icon at bounding box center [629, 187] width 13 height 13
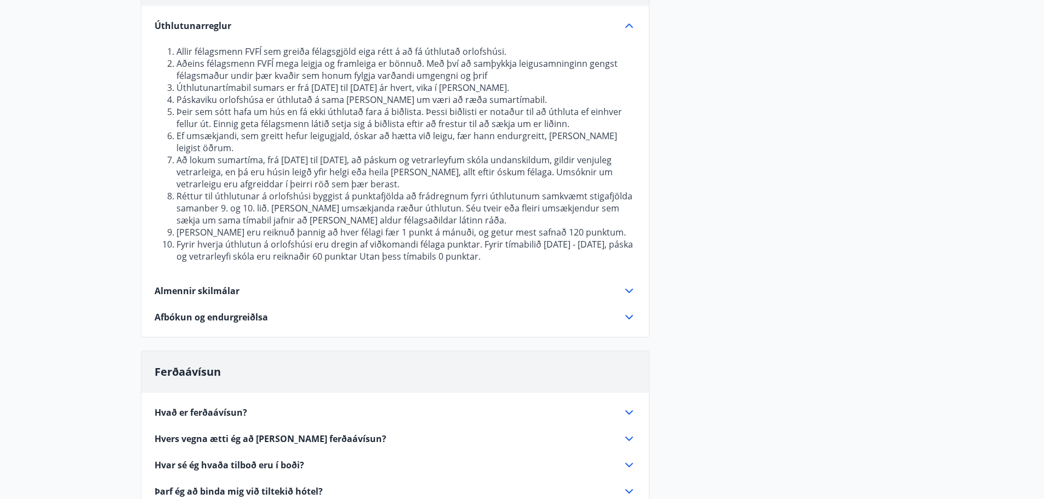
scroll to position [164, 0]
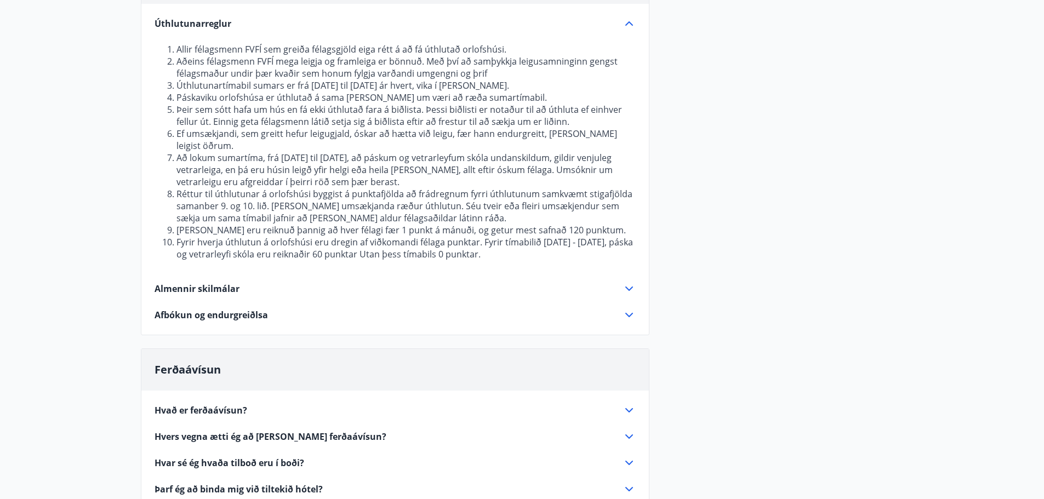
click at [621, 283] on div "Almennir skilmálar" at bounding box center [389, 289] width 468 height 12
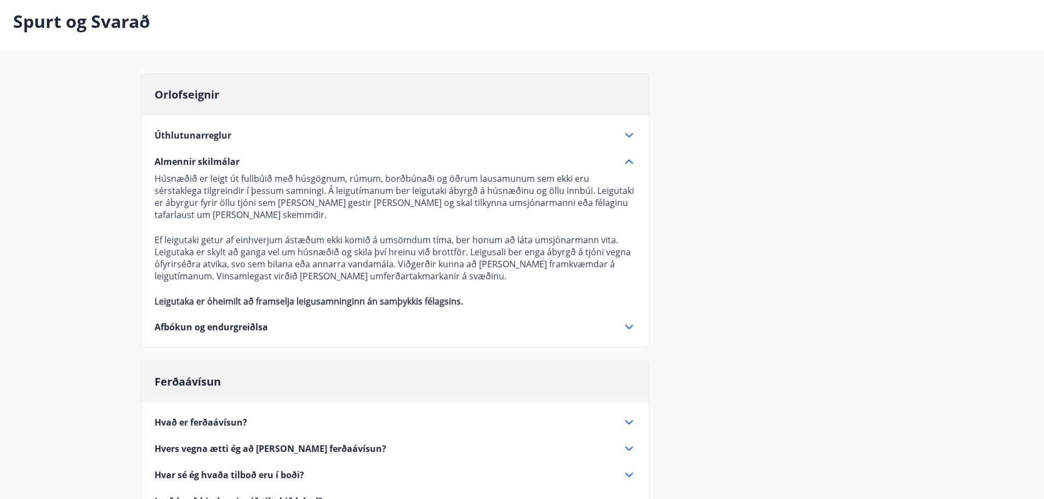
scroll to position [0, 0]
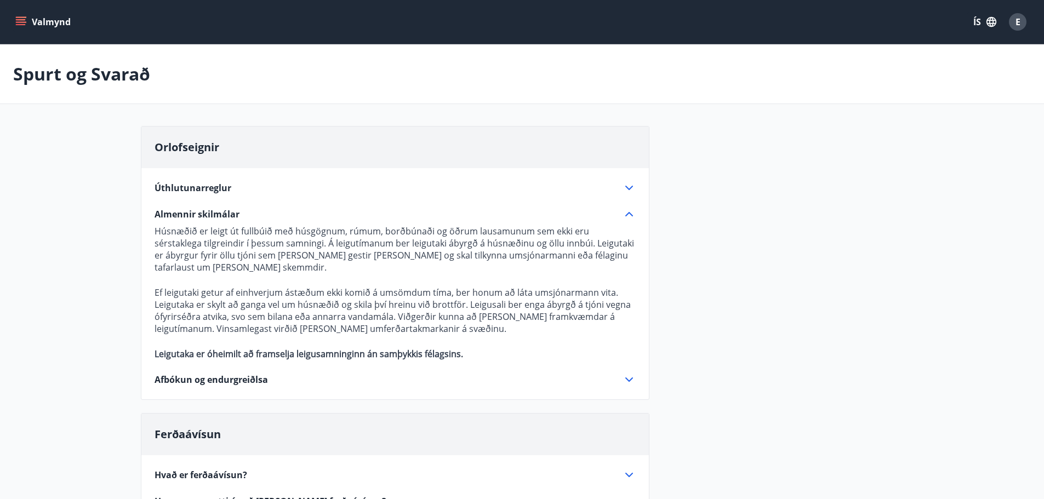
click at [632, 185] on icon at bounding box center [629, 187] width 13 height 13
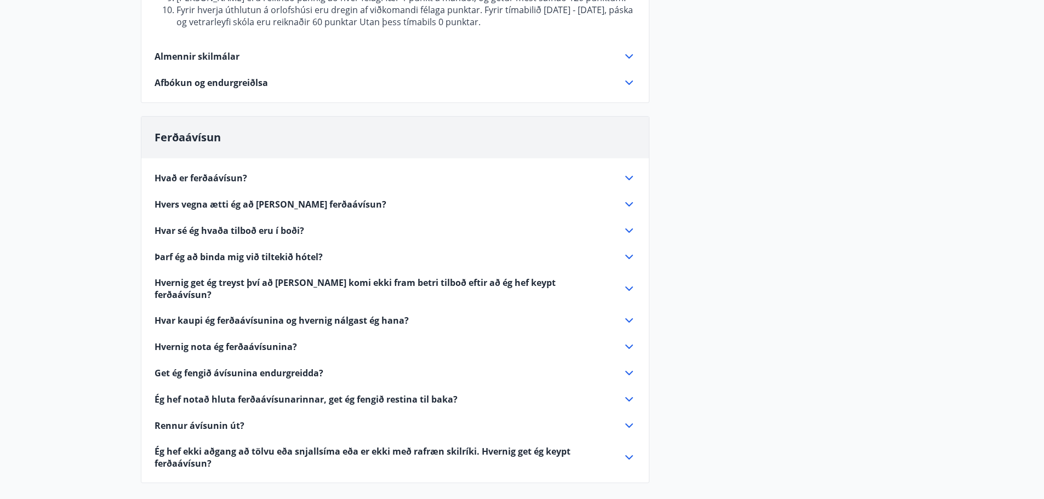
scroll to position [384, 0]
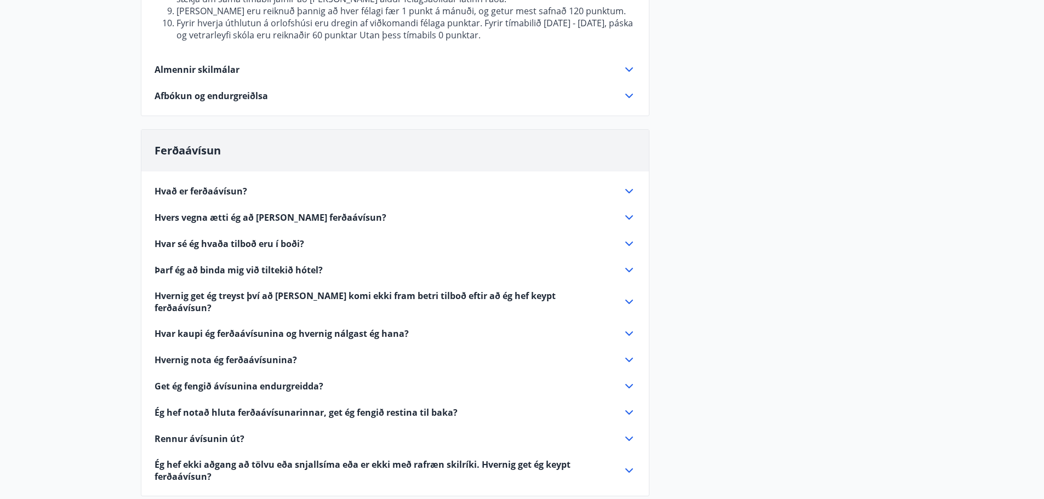
click at [626, 185] on icon at bounding box center [629, 191] width 13 height 13
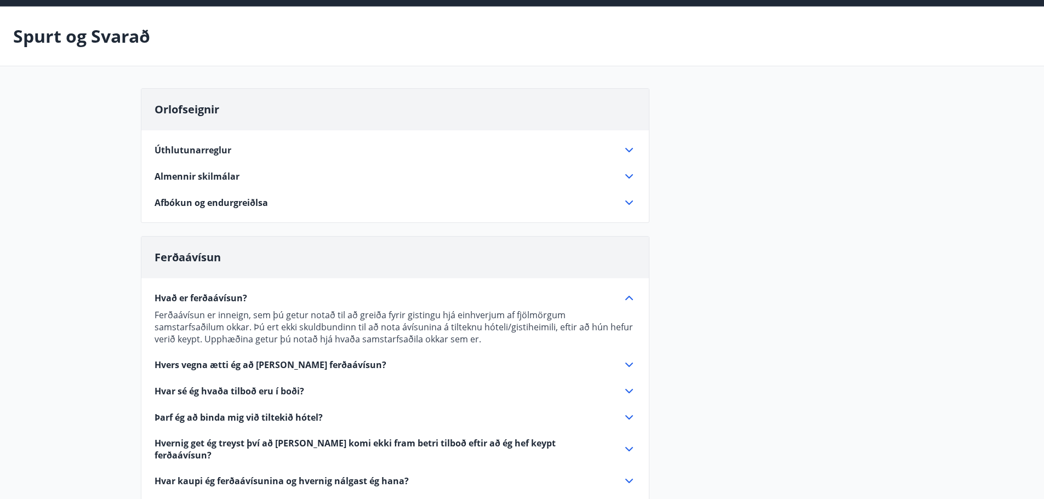
scroll to position [0, 0]
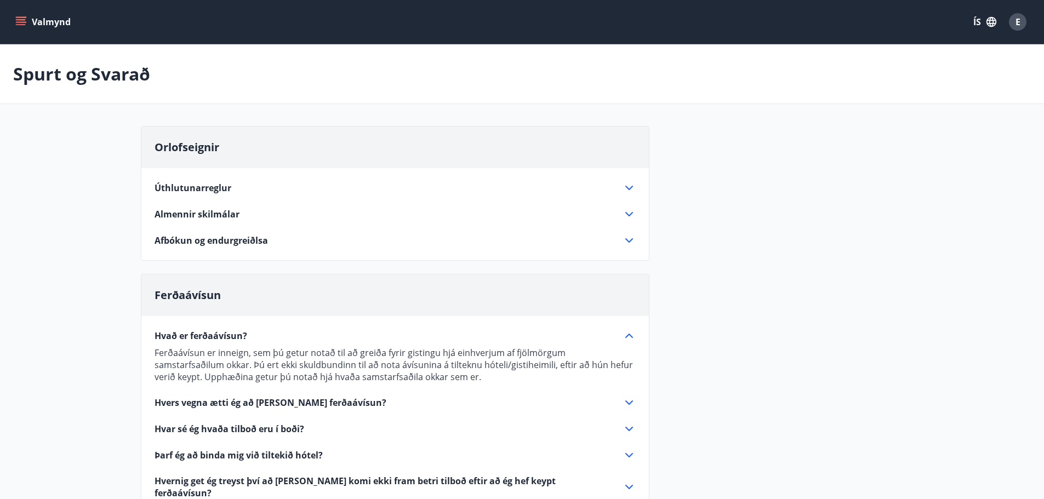
click at [1024, 24] on div "E" at bounding box center [1018, 22] width 18 height 18
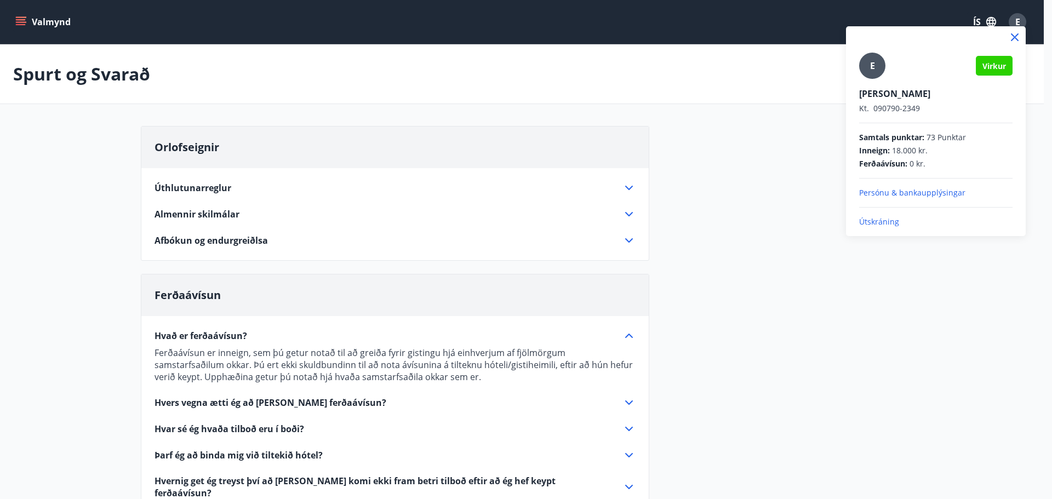
click at [738, 202] on div at bounding box center [526, 249] width 1052 height 499
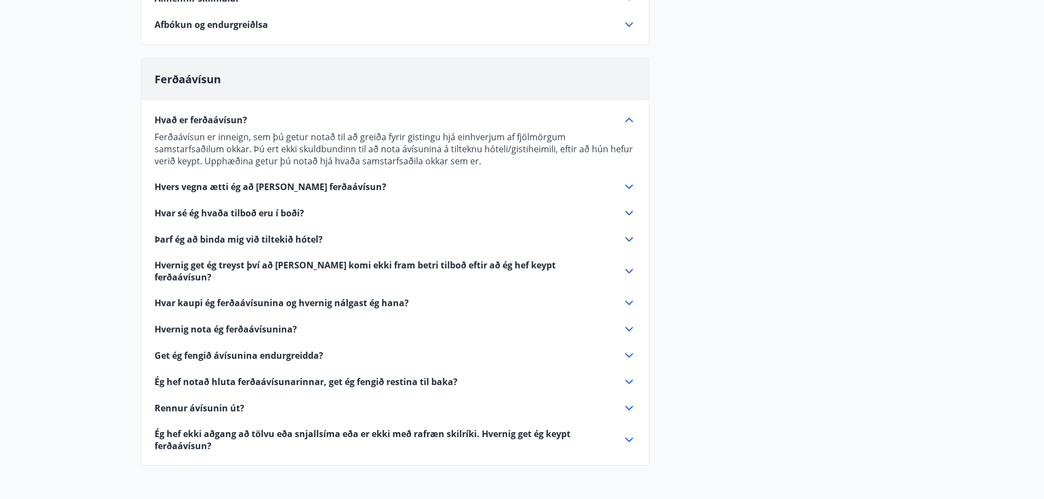
scroll to position [219, 0]
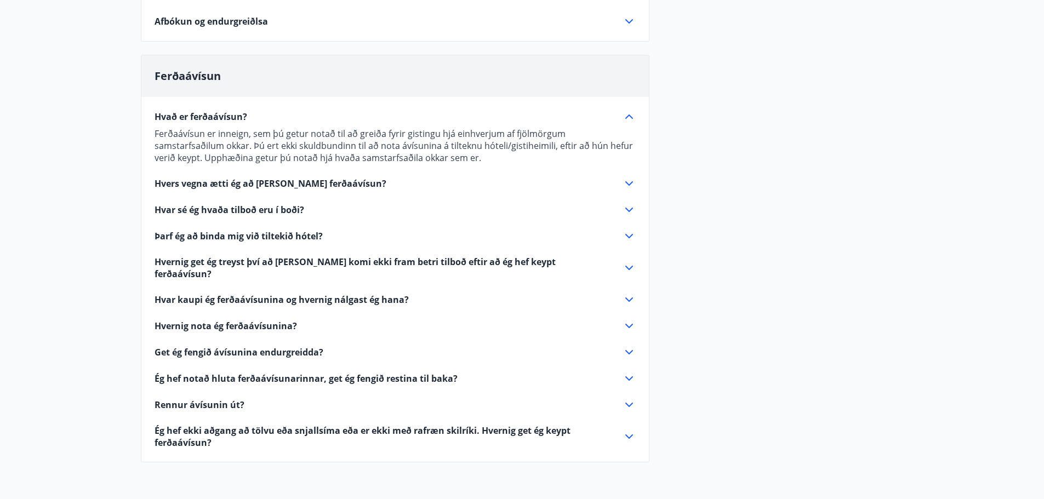
click at [237, 320] on span "Hvernig nota ég ferðaávísunina?" at bounding box center [226, 326] width 142 height 12
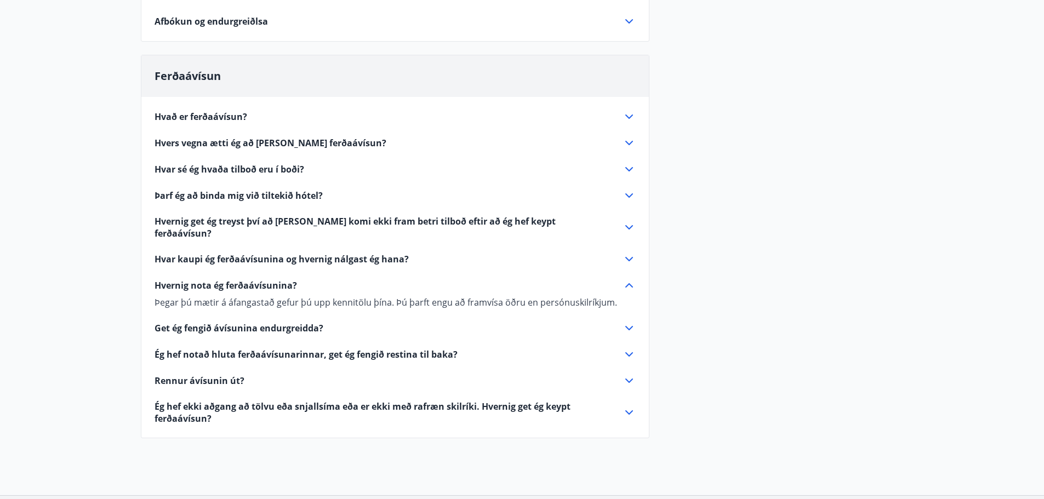
click at [237, 322] on span "Get ég fengið ávísunina endurgreidda?" at bounding box center [239, 328] width 169 height 12
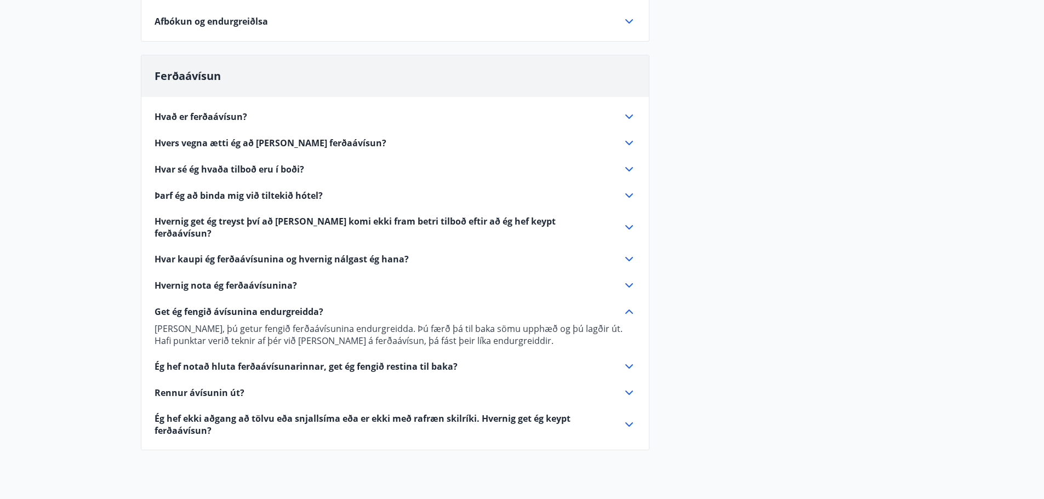
click at [272, 253] on span "Hvar kaupi ég ferðaávísunina og hvernig nálgast ég hana?" at bounding box center [282, 259] width 254 height 12
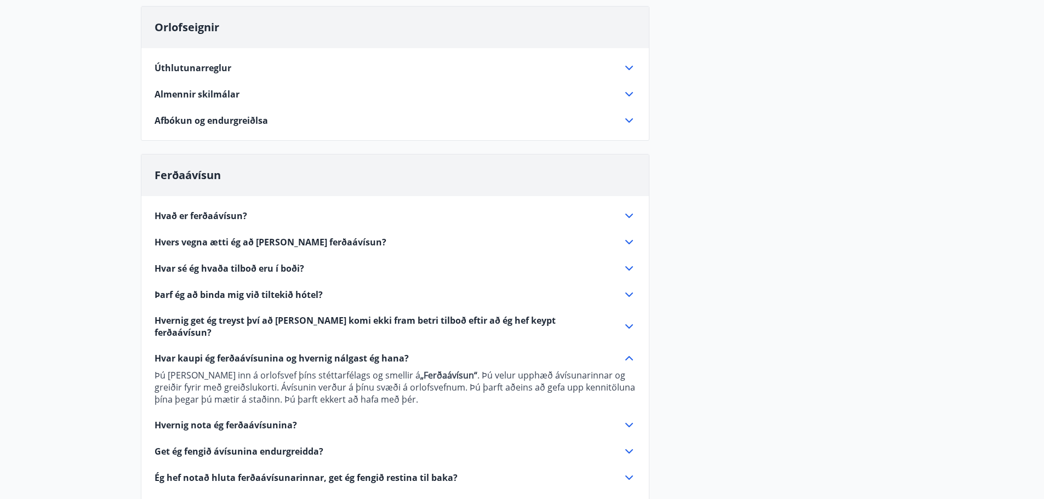
scroll to position [0, 0]
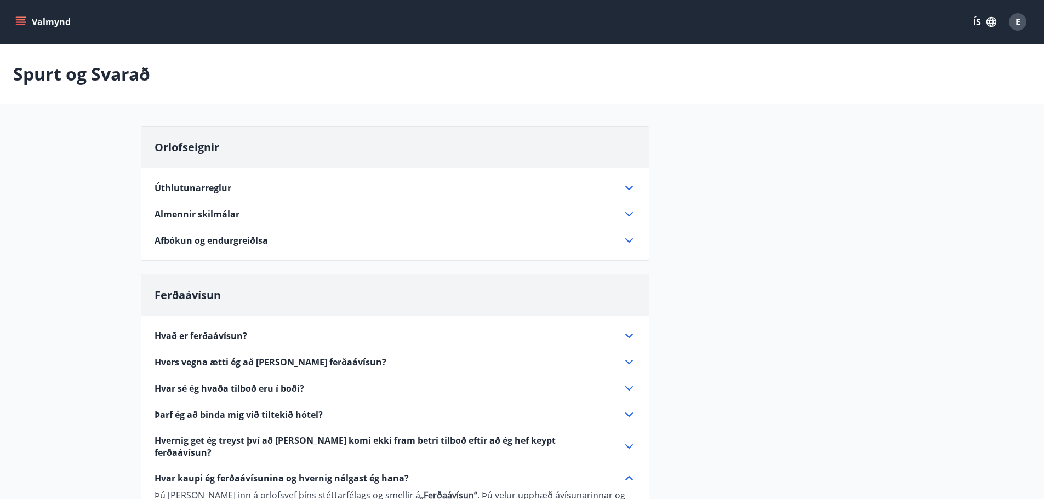
click at [27, 21] on button "Valmynd" at bounding box center [44, 22] width 62 height 20
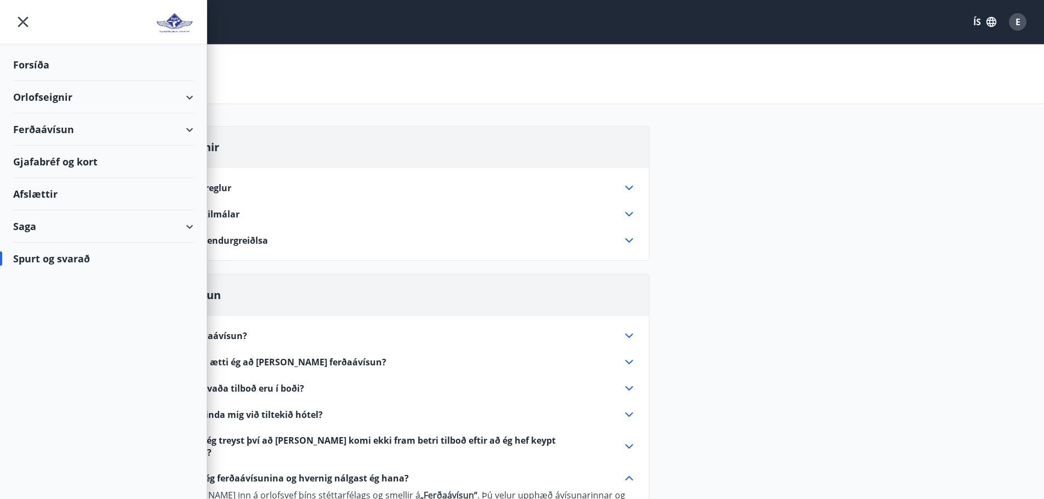
click at [84, 140] on div "Ferðaávísun" at bounding box center [103, 129] width 180 height 32
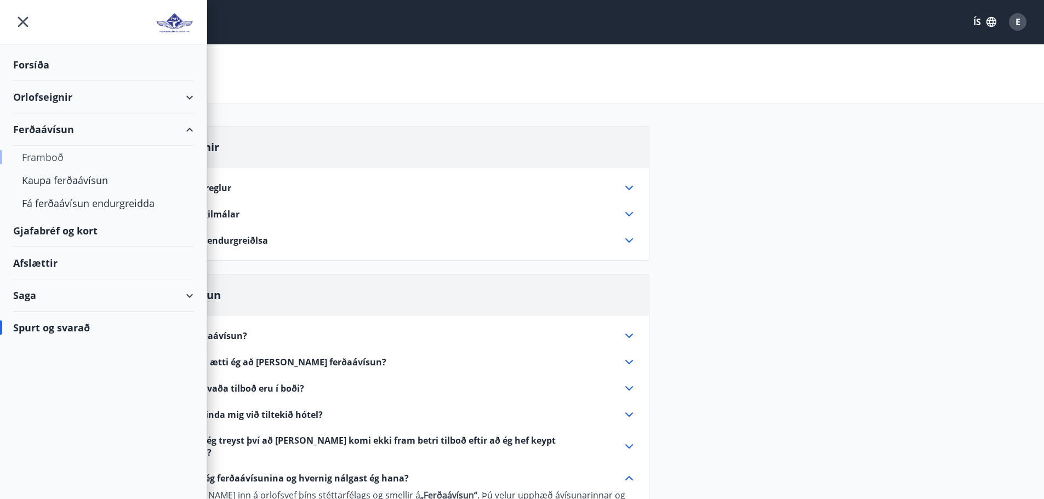
click at [54, 164] on div "Framboð" at bounding box center [103, 157] width 163 height 23
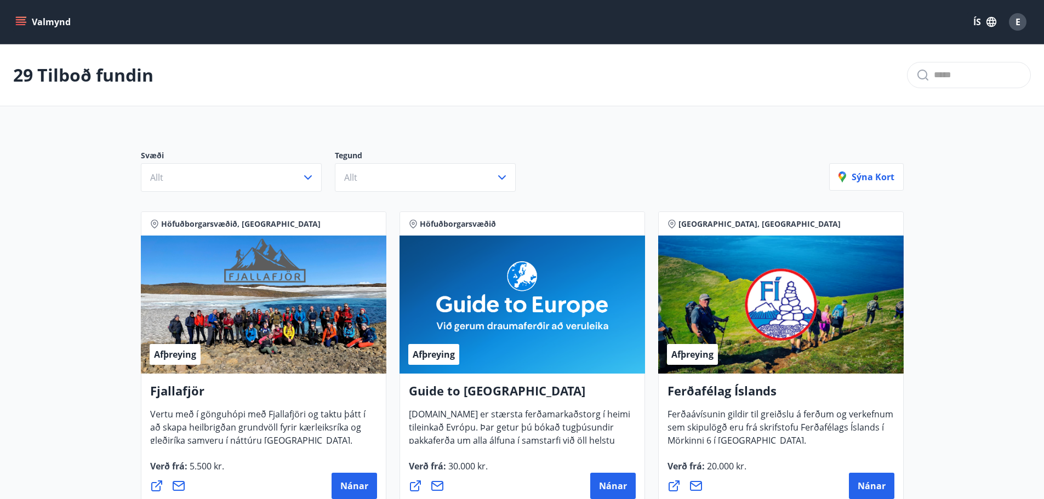
click at [30, 18] on button "Valmynd" at bounding box center [44, 22] width 62 height 20
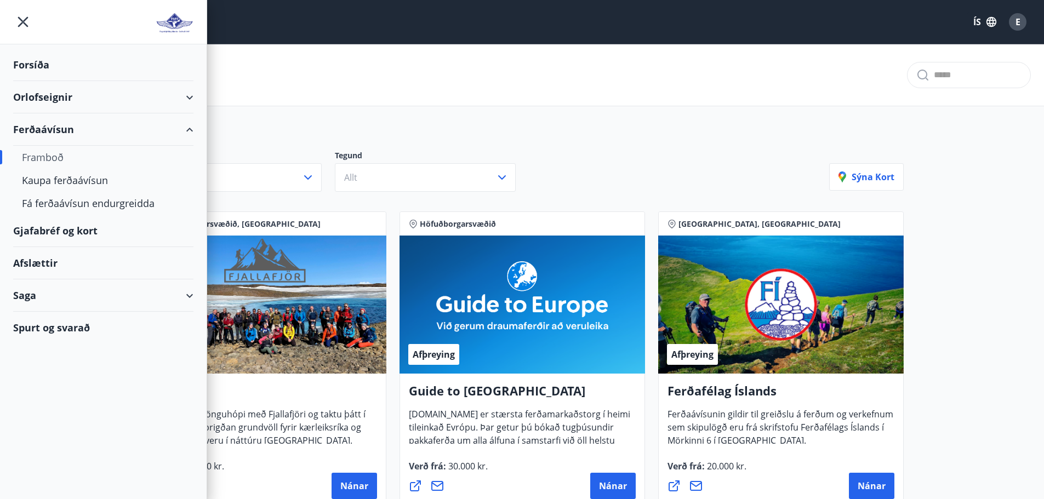
click at [34, 89] on div "Orlofseignir" at bounding box center [103, 97] width 180 height 32
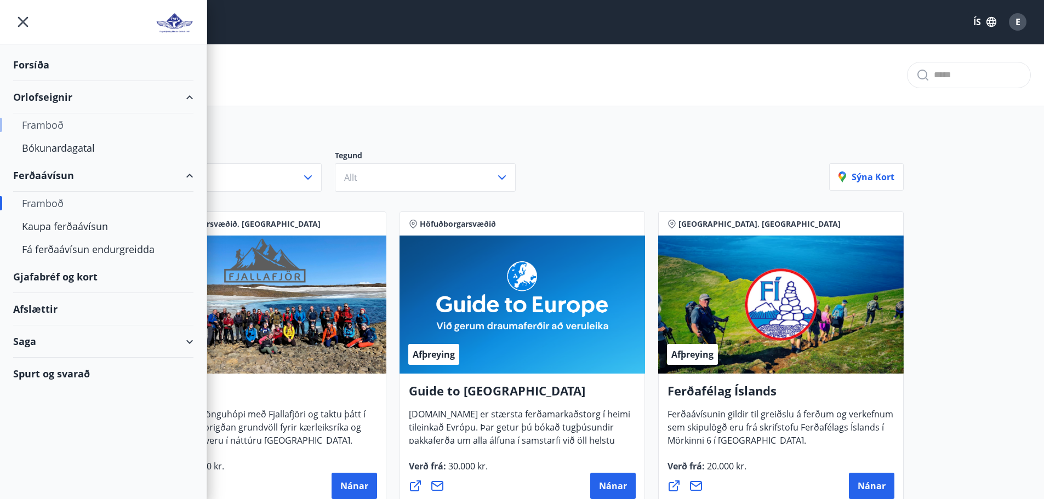
click at [53, 121] on div "Framboð" at bounding box center [103, 124] width 163 height 23
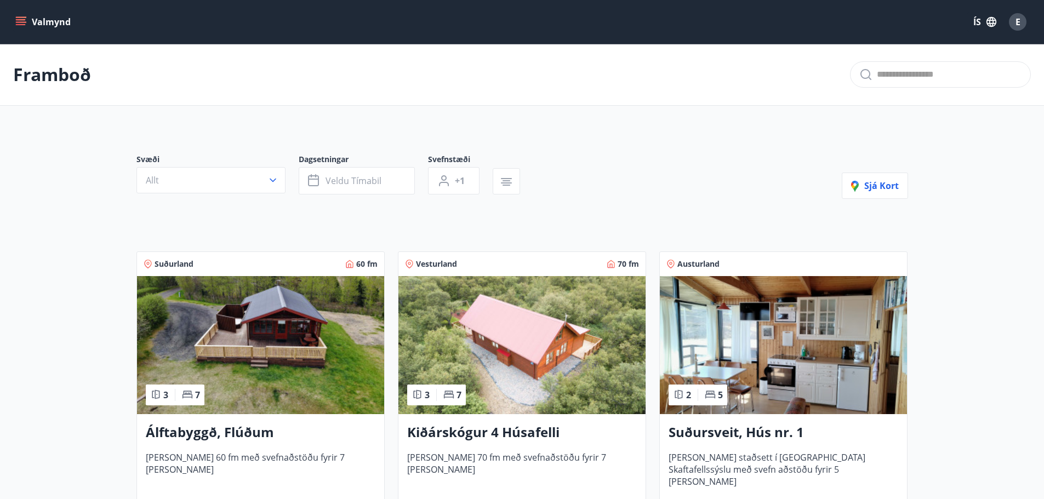
click at [21, 22] on icon "menu" at bounding box center [22, 21] width 12 height 1
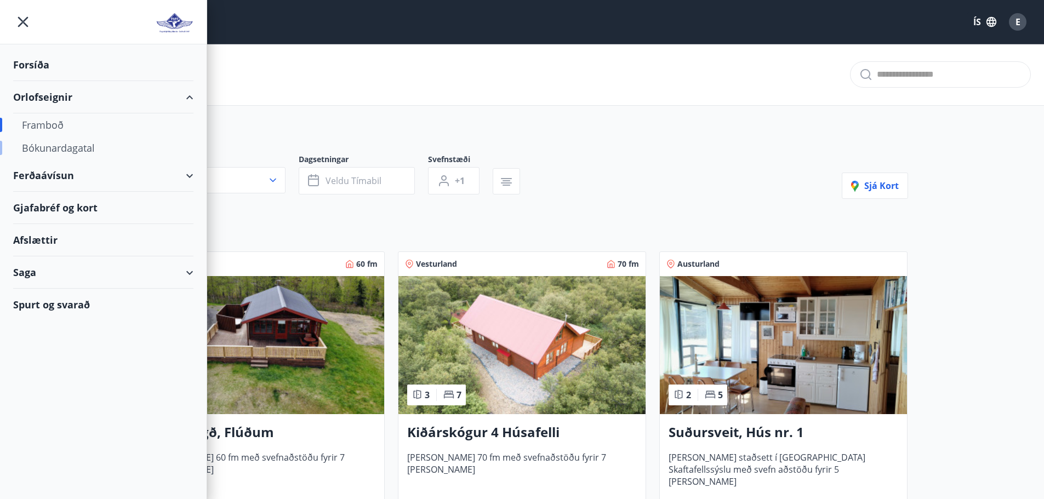
click at [58, 142] on div "Bókunardagatal" at bounding box center [103, 147] width 163 height 23
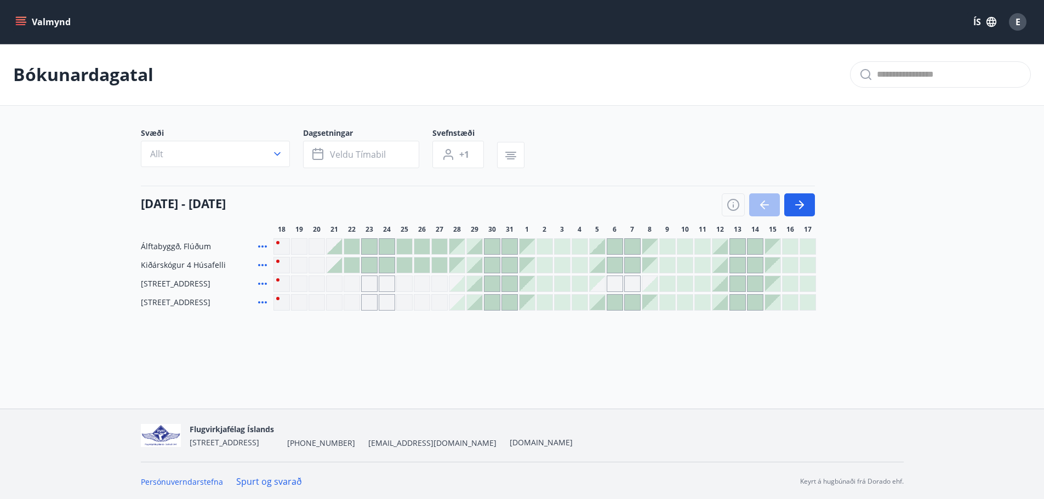
scroll to position [2, 0]
click at [809, 202] on button "button" at bounding box center [799, 203] width 31 height 23
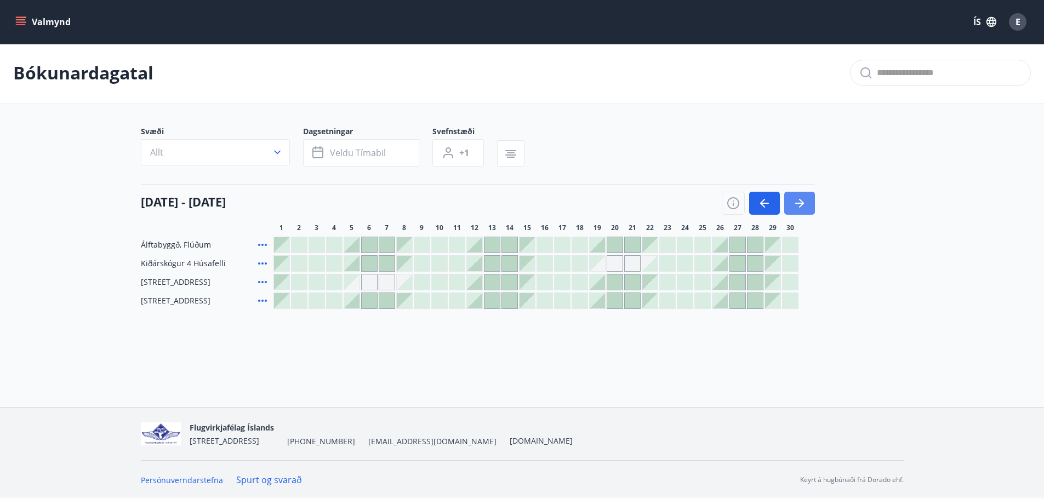
click at [809, 202] on button "button" at bounding box center [799, 203] width 31 height 23
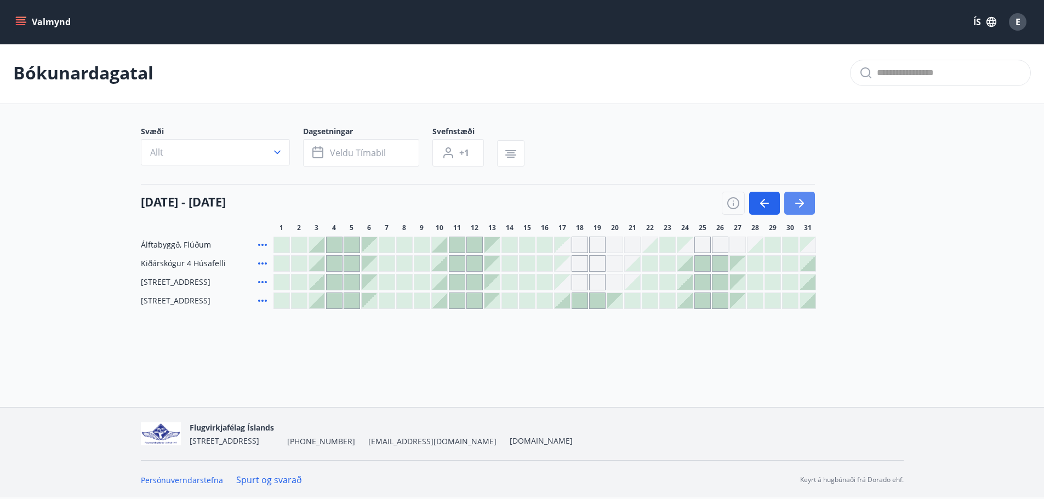
click at [810, 201] on button "button" at bounding box center [799, 203] width 31 height 23
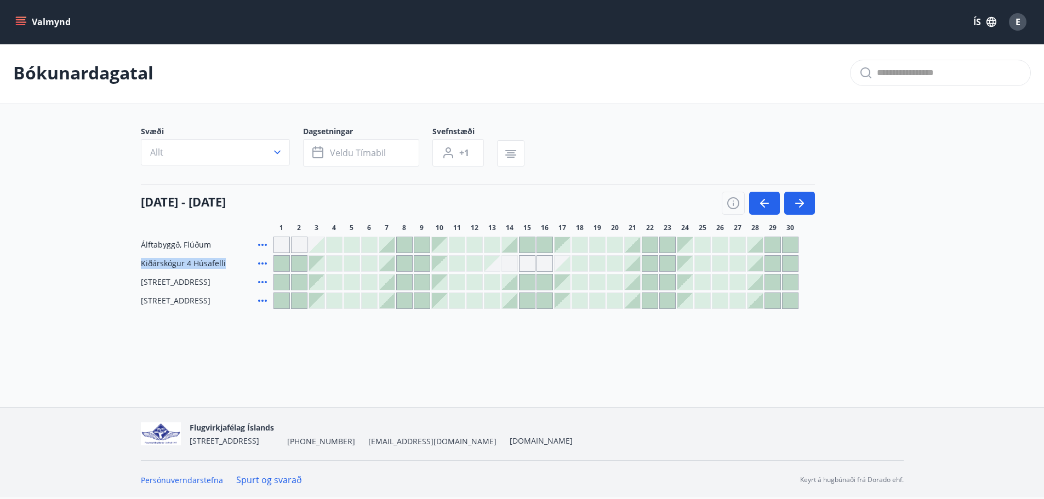
drag, startPoint x: 222, startPoint y: 260, endPoint x: 104, endPoint y: 263, distance: 118.4
click at [104, 263] on main "Bókunardagatal Svæði Allt Dagsetningar Veldu tímabil Svefnstæði +1 01 nóvember …" at bounding box center [522, 175] width 1044 height 267
copy span "Kiðárskógur 4 Húsafelli"
click at [15, 20] on icon "menu" at bounding box center [20, 21] width 11 height 11
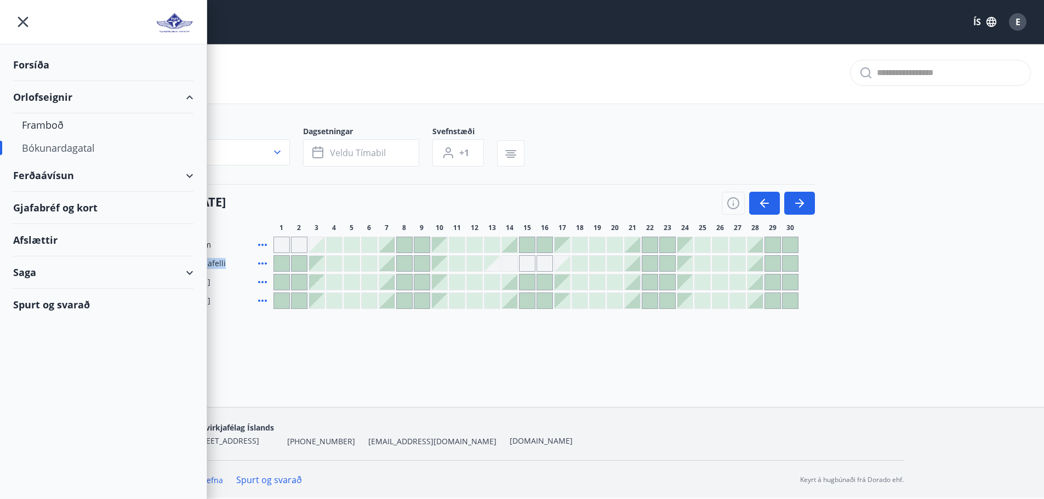
click at [49, 175] on div "Ferðaávísun" at bounding box center [103, 175] width 180 height 32
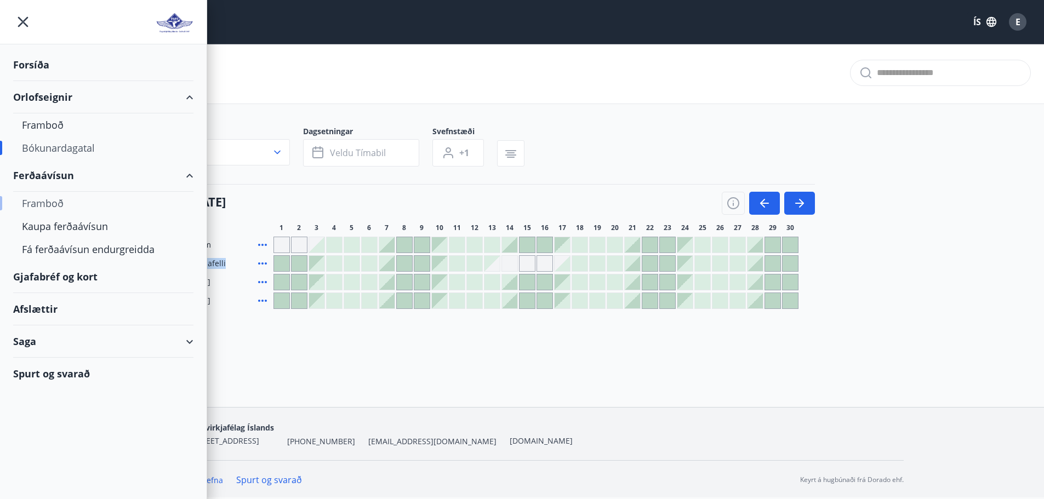
click at [43, 203] on div "Framboð" at bounding box center [103, 203] width 163 height 23
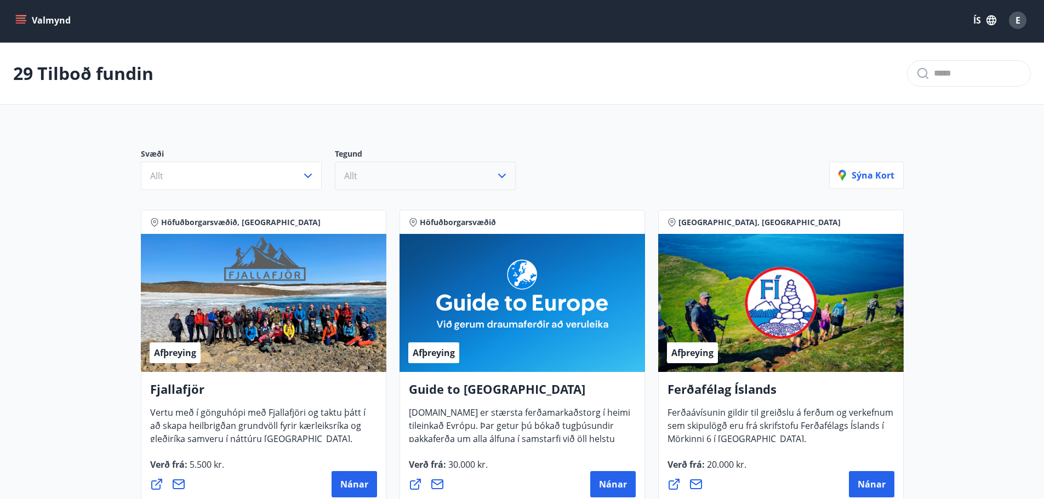
click at [418, 173] on button "Allt" at bounding box center [425, 176] width 181 height 28
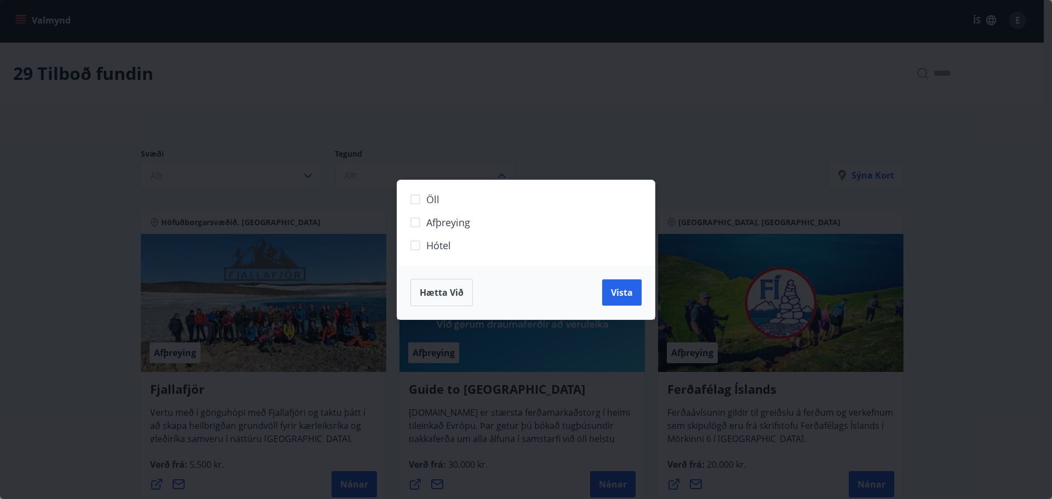
click at [443, 247] on span "Hótel" at bounding box center [438, 245] width 25 height 14
click at [626, 294] on span "Vista" at bounding box center [622, 293] width 22 height 12
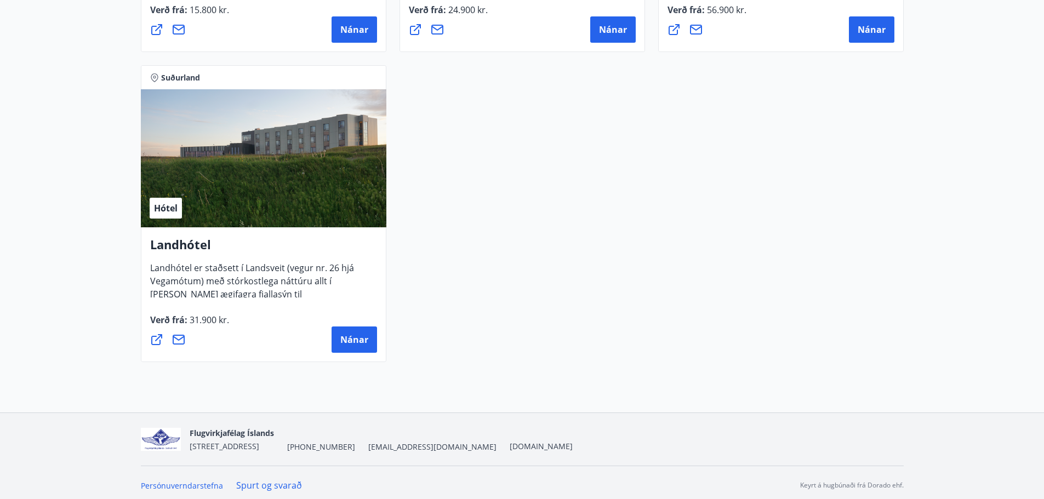
scroll to position [2664, 0]
